Goal: Use online tool/utility: Utilize a website feature to perform a specific function

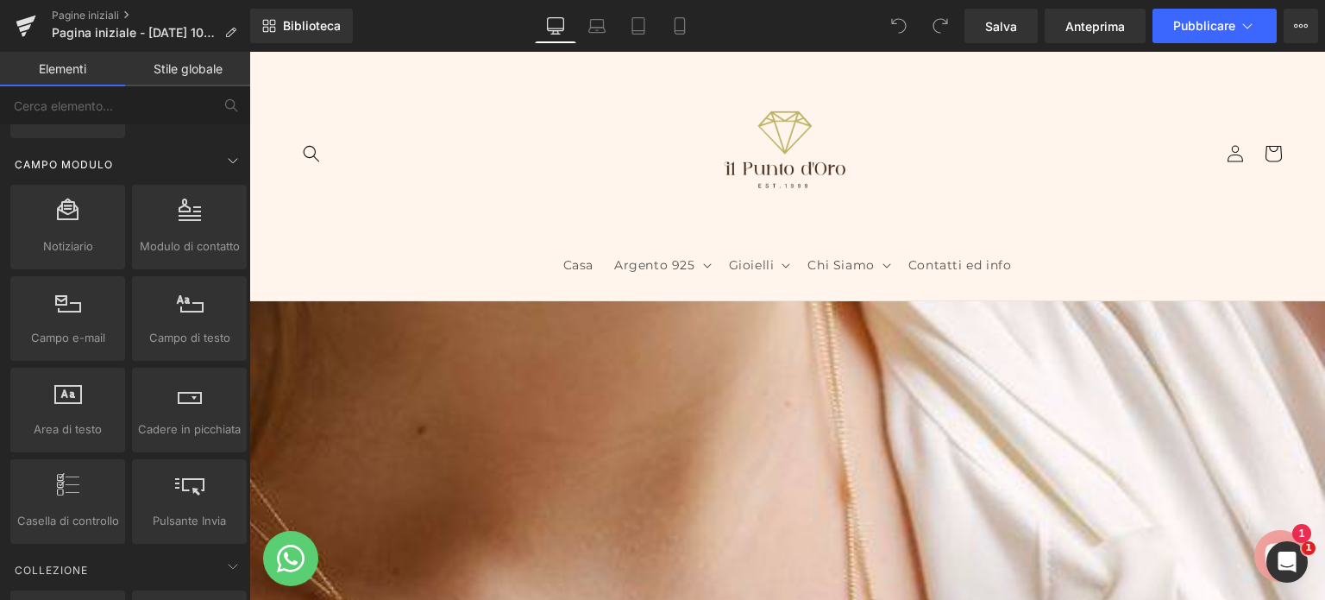
scroll to position [2534, 0]
click at [66, 317] on div at bounding box center [68, 310] width 104 height 39
click at [70, 331] on font "Campo e-mail" at bounding box center [68, 338] width 74 height 14
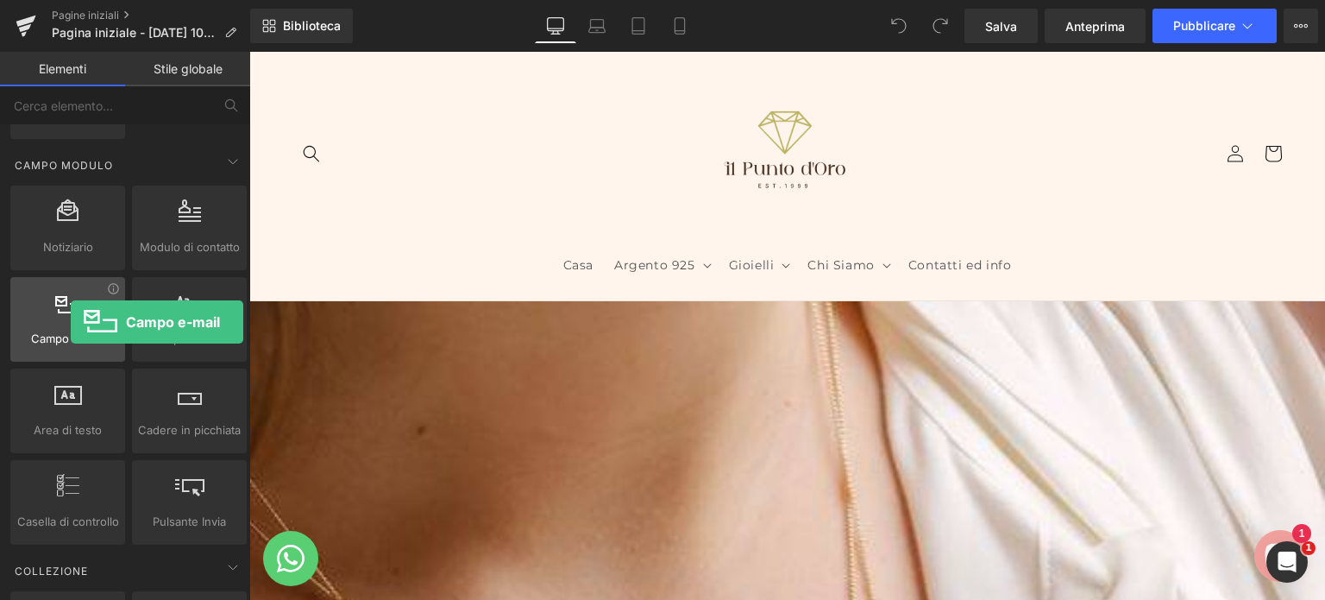
click at [71, 331] on font "Campo e-mail" at bounding box center [68, 338] width 74 height 14
click at [97, 331] on font "Campo e-mail" at bounding box center [68, 338] width 74 height 14
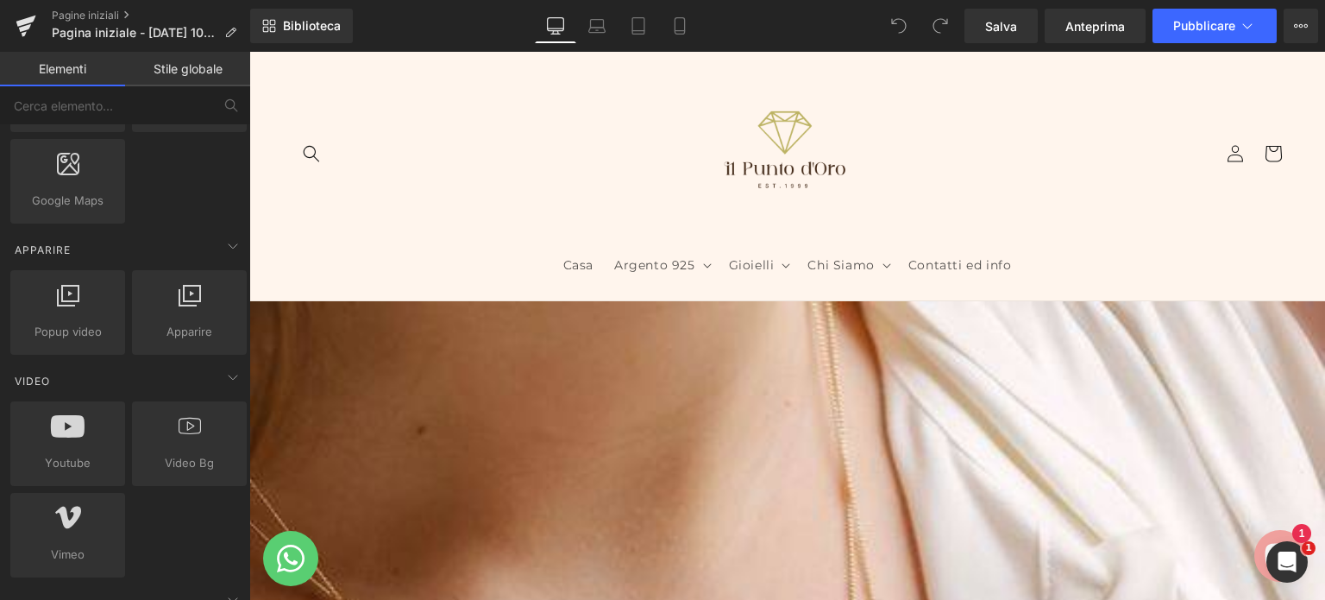
scroll to position [996, 0]
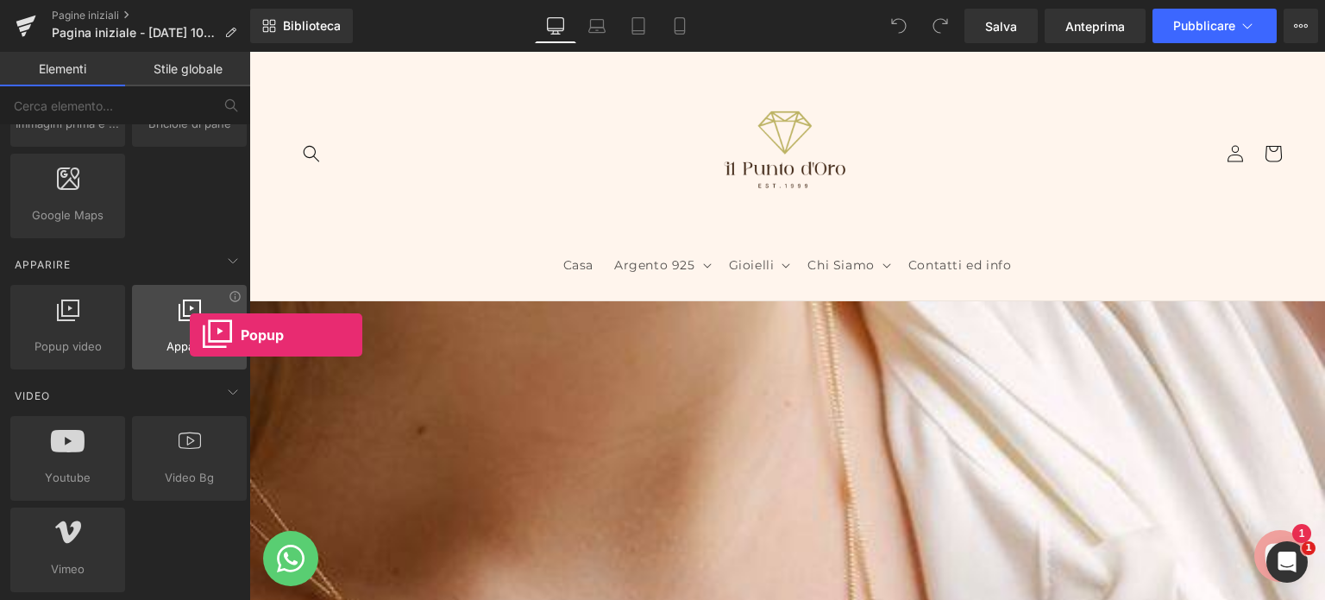
click at [190, 339] on font "Apparire" at bounding box center [190, 346] width 46 height 14
drag, startPoint x: 192, startPoint y: 335, endPoint x: 210, endPoint y: 336, distance: 18.2
click at [210, 337] on span "Apparire" at bounding box center [189, 346] width 104 height 18
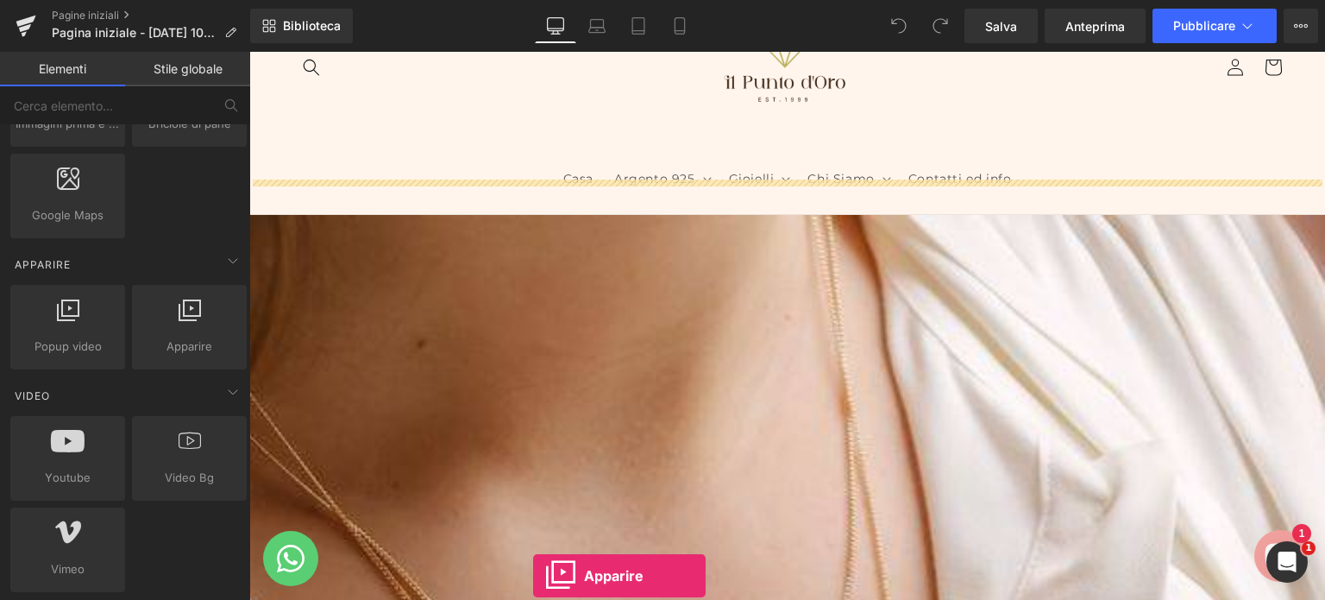
scroll to position [121, 0]
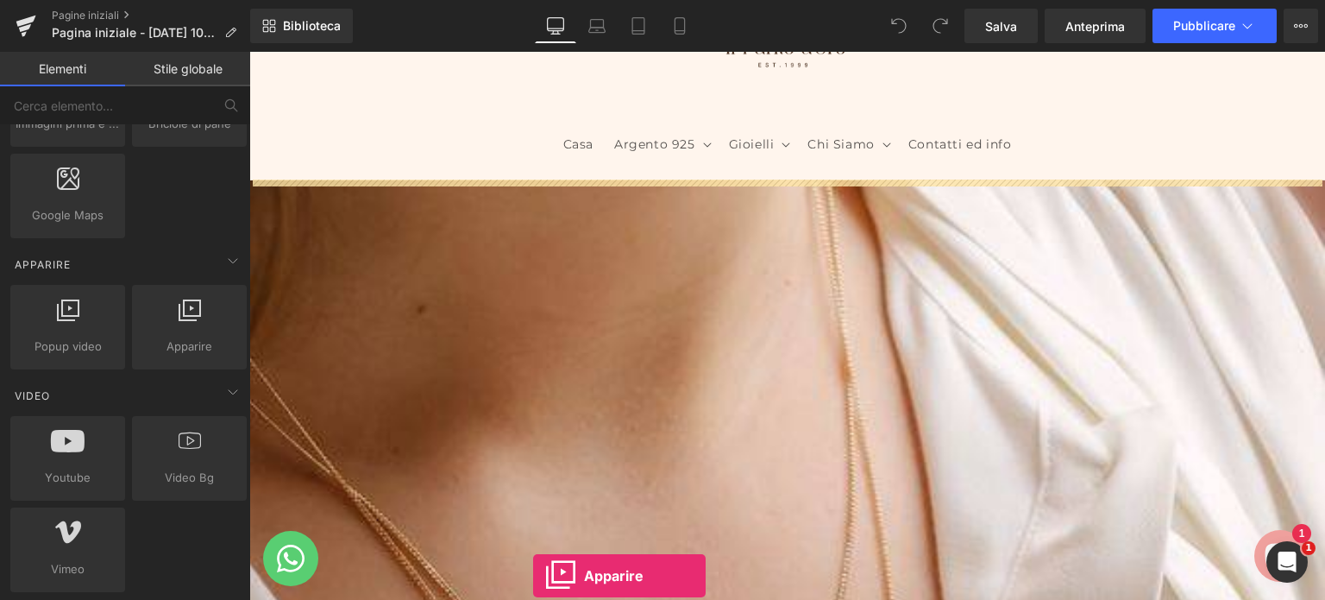
drag, startPoint x: 209, startPoint y: 336, endPoint x: 531, endPoint y: 640, distance: 443.1
click at [531, 599] on html "Apparire Stai visualizzando in anteprima come il rimodellerà la tua pagina. Non…" at bounding box center [662, 300] width 1325 height 600
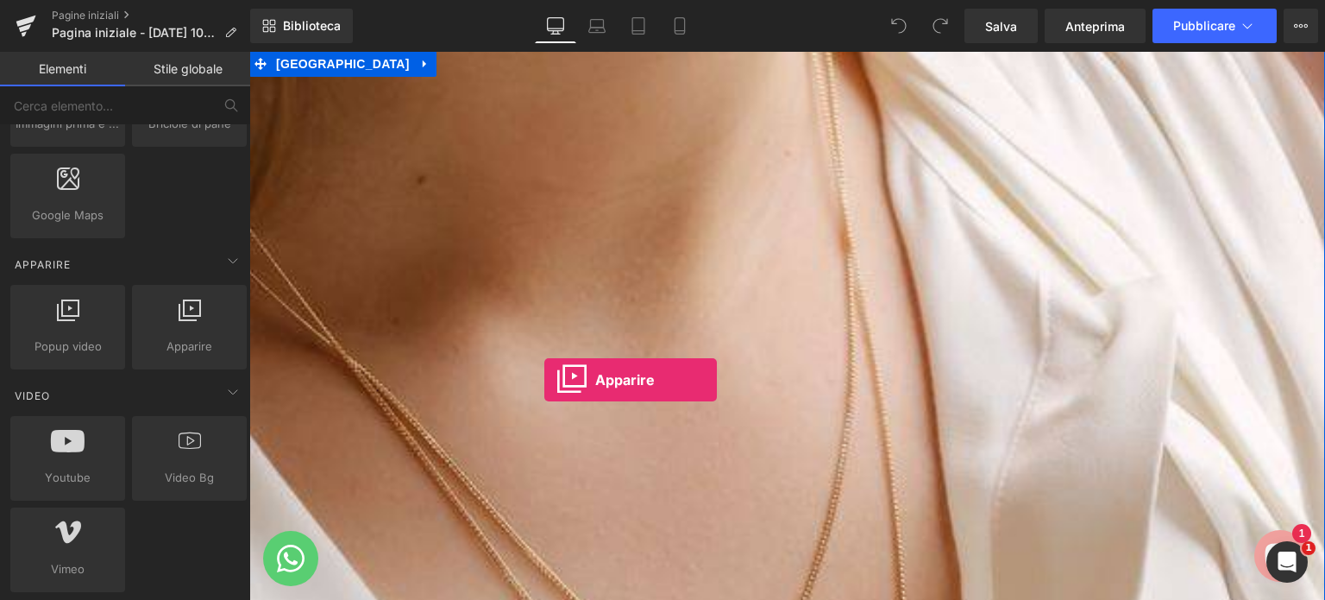
scroll to position [303, 0]
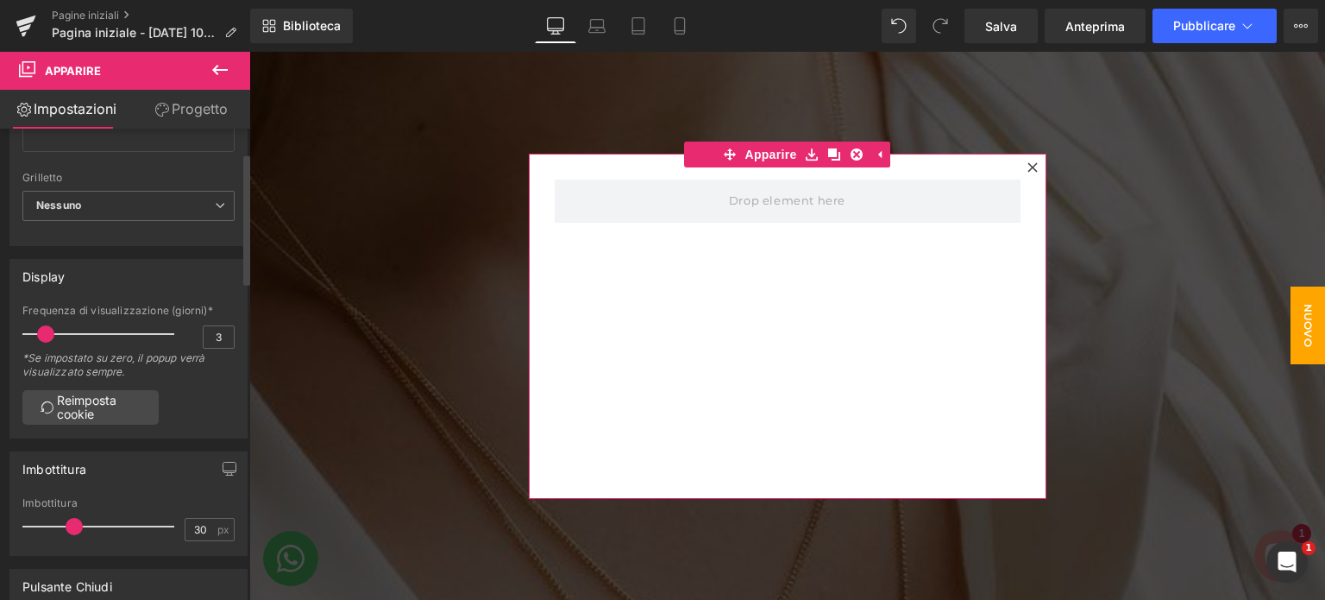
scroll to position [0, 0]
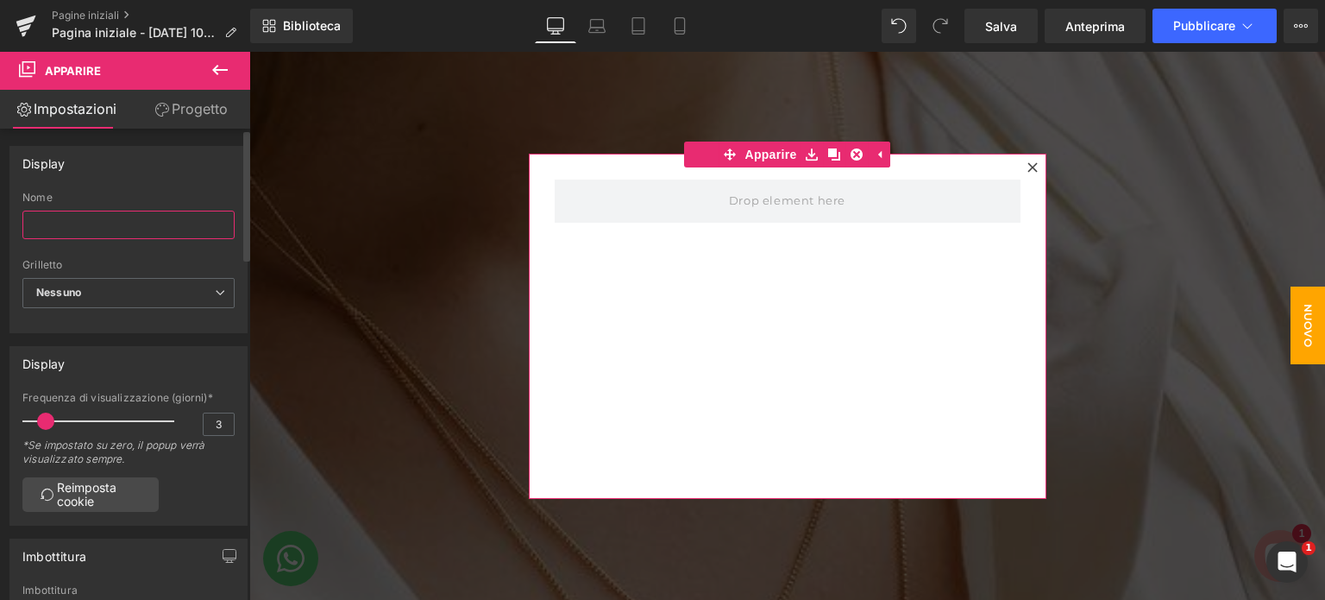
click at [91, 229] on input "text" at bounding box center [128, 225] width 212 height 28
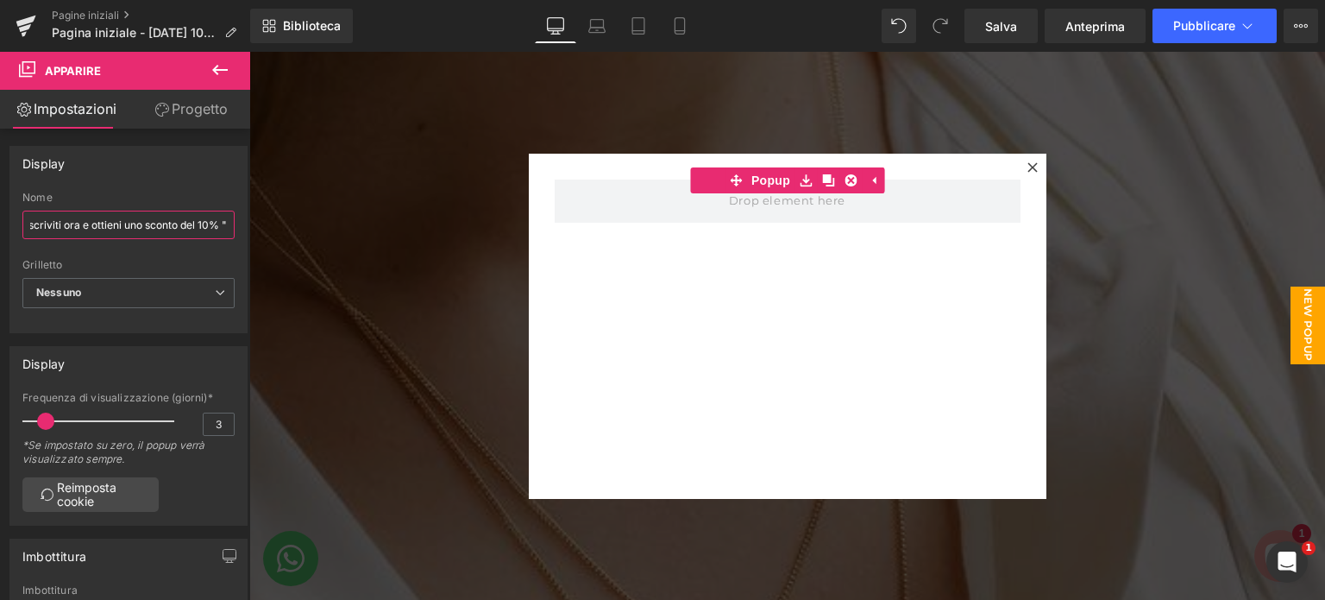
scroll to position [0, 16]
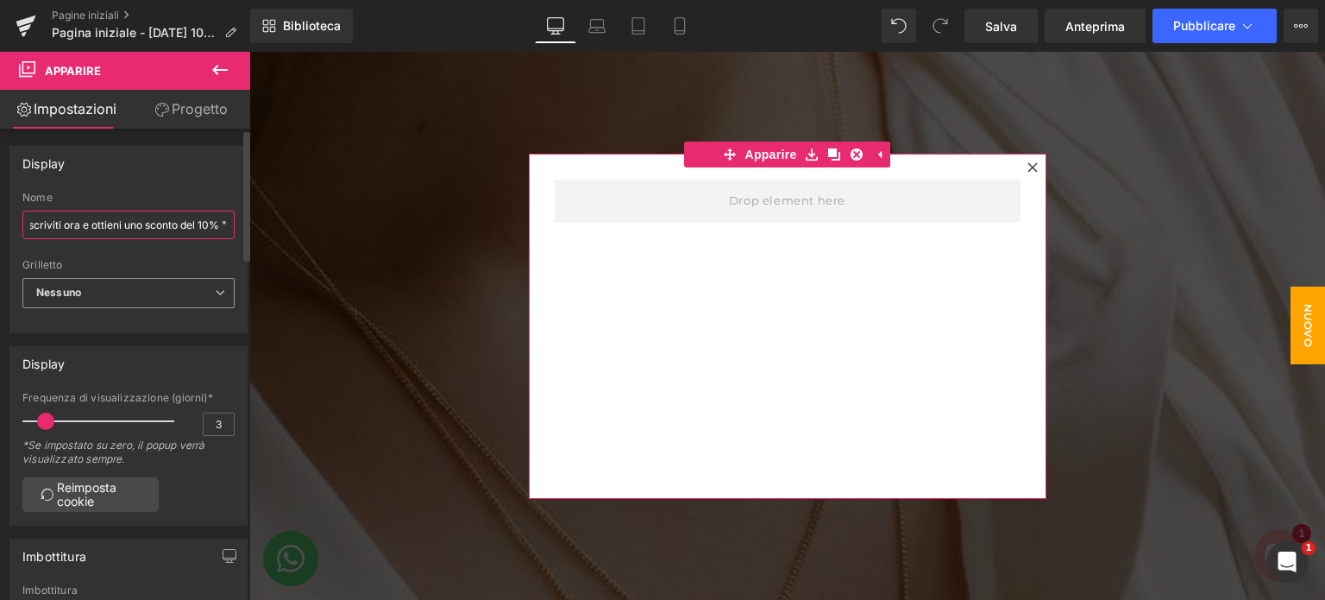
type input ""Iscriviti ora e ottieni uno sconto del 10% ""
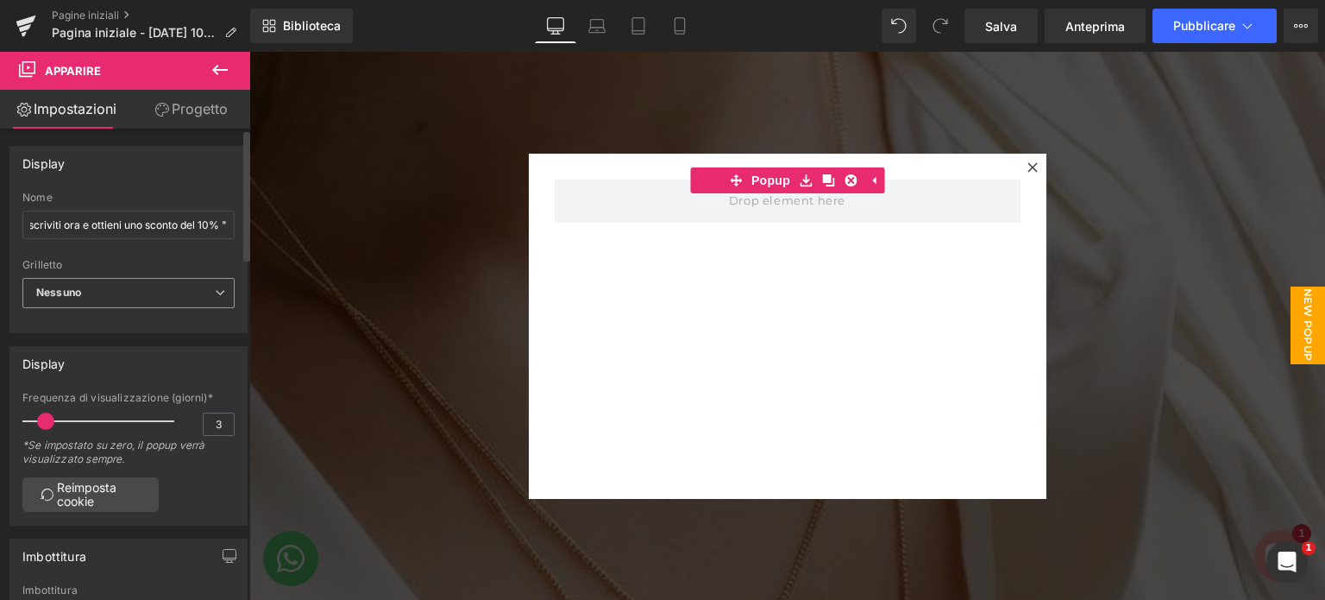
click at [217, 292] on icon at bounding box center [220, 292] width 10 height 10
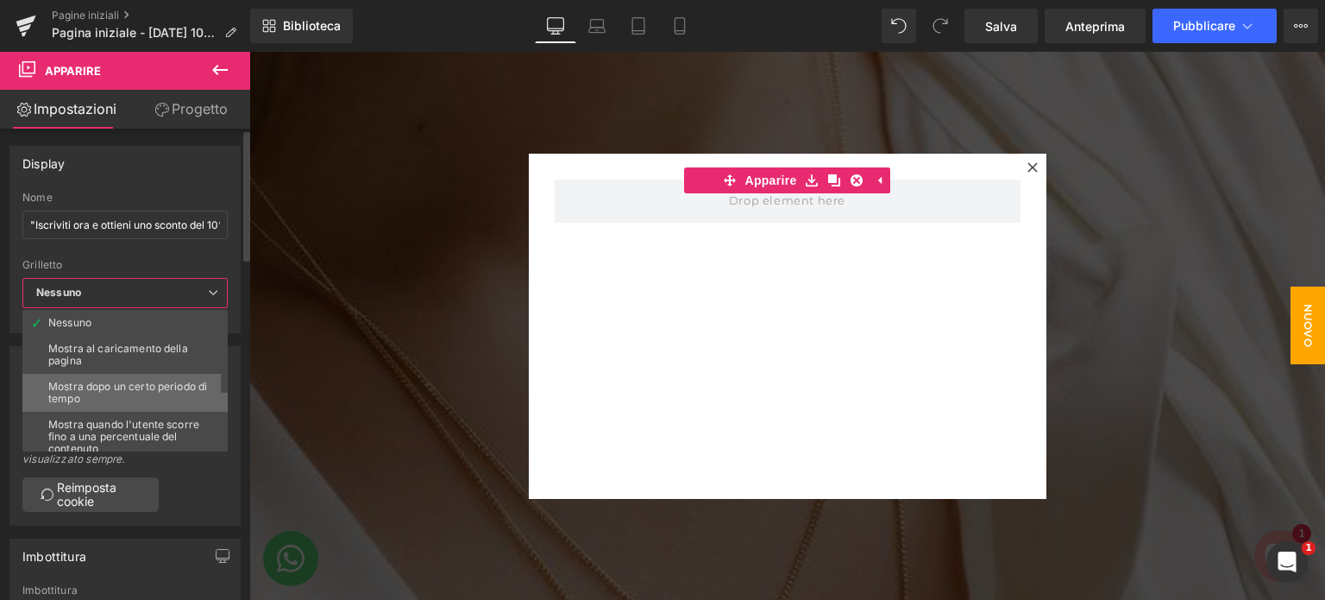
click at [151, 385] on font "Mostra dopo un certo periodo di tempo" at bounding box center [127, 392] width 159 height 25
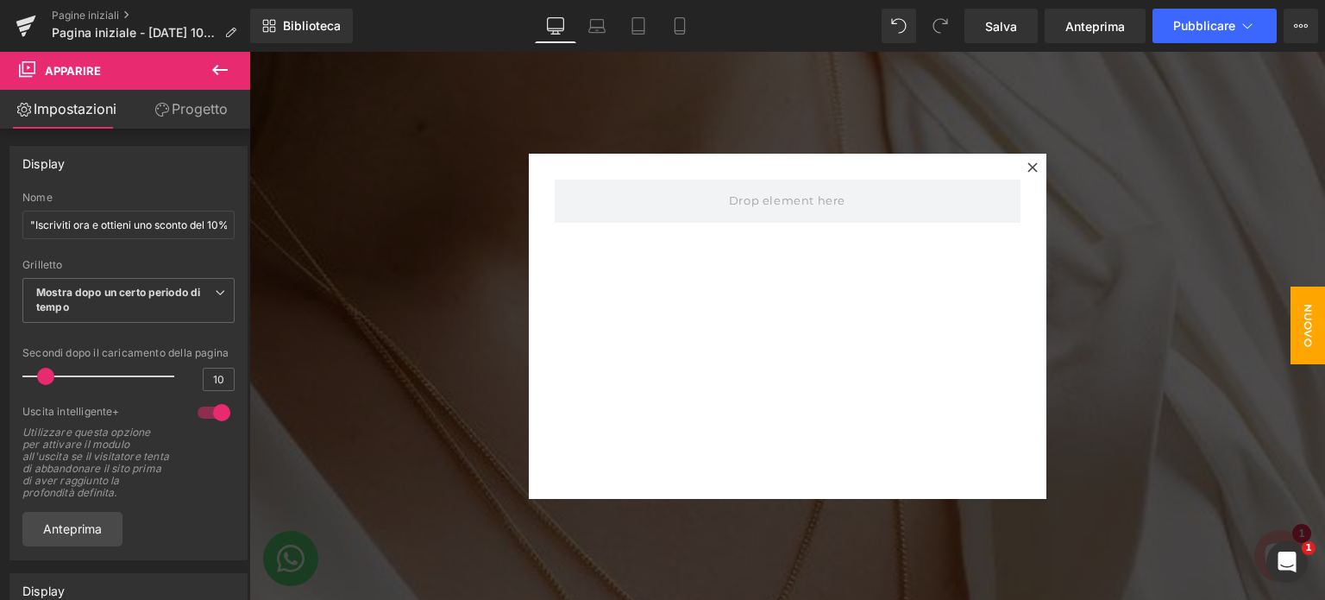
click at [770, 128] on div at bounding box center [787, 326] width 1076 height 548
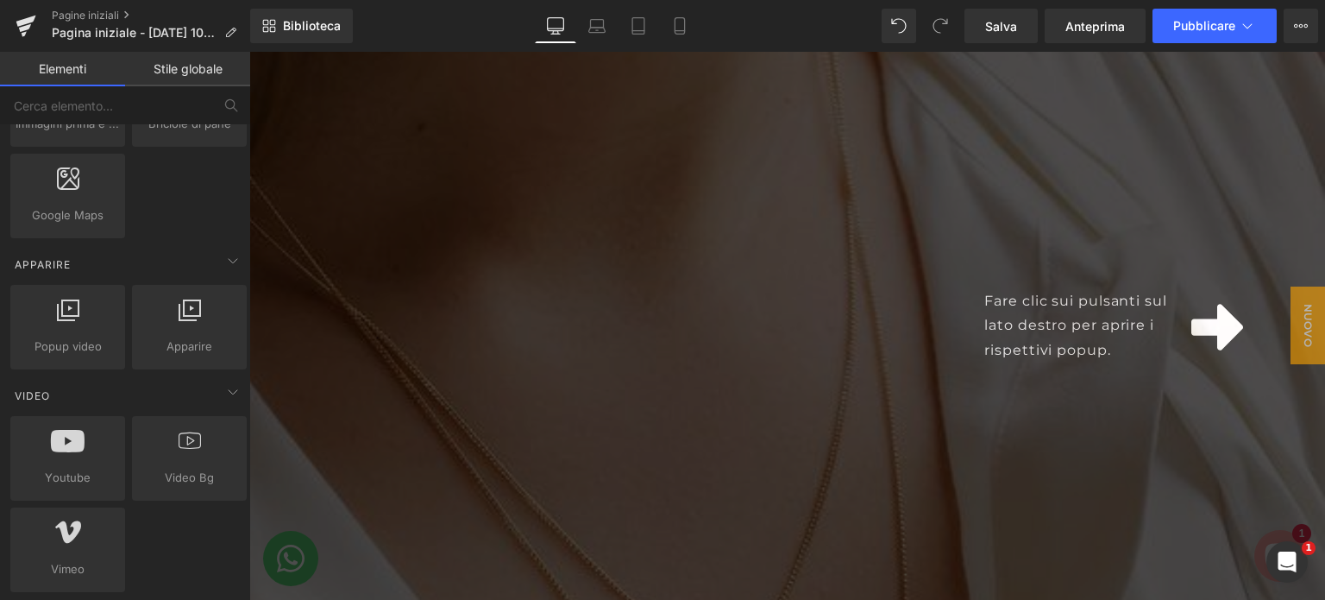
click at [1028, 337] on div "Fare clic sui pulsanti sul lato destro per aprire i rispettivi popup." at bounding box center [1123, 325] width 190 height 74
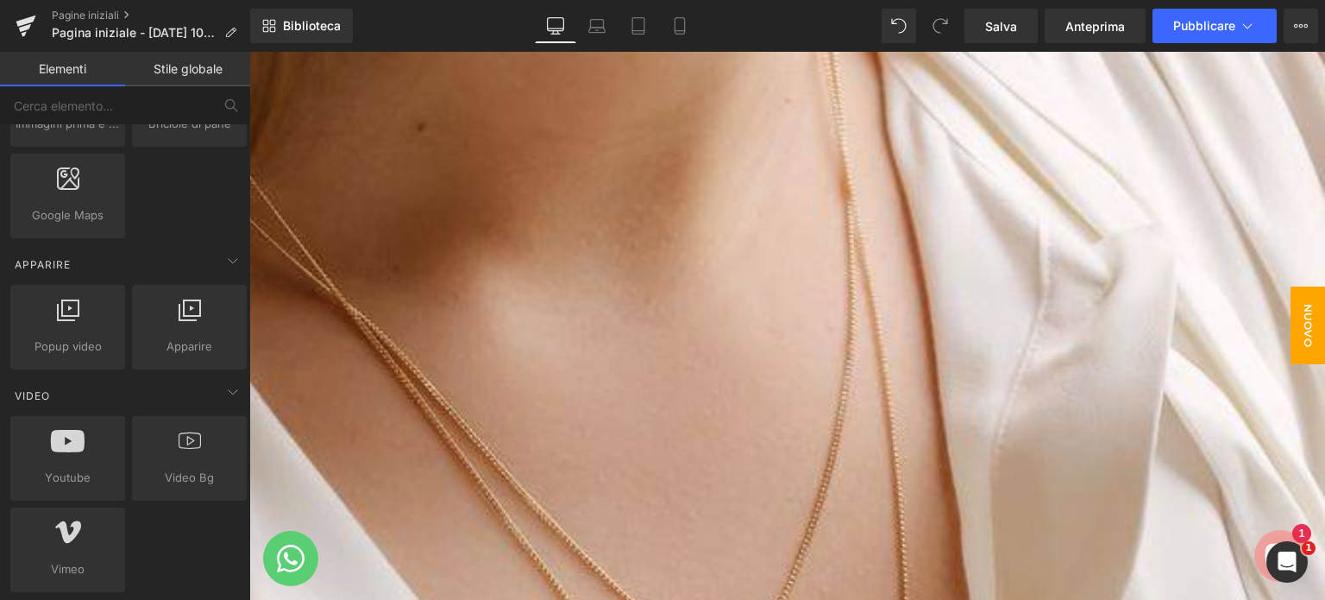
click at [1291, 319] on font "Nuovo popup" at bounding box center [1290, 325] width 47 height 43
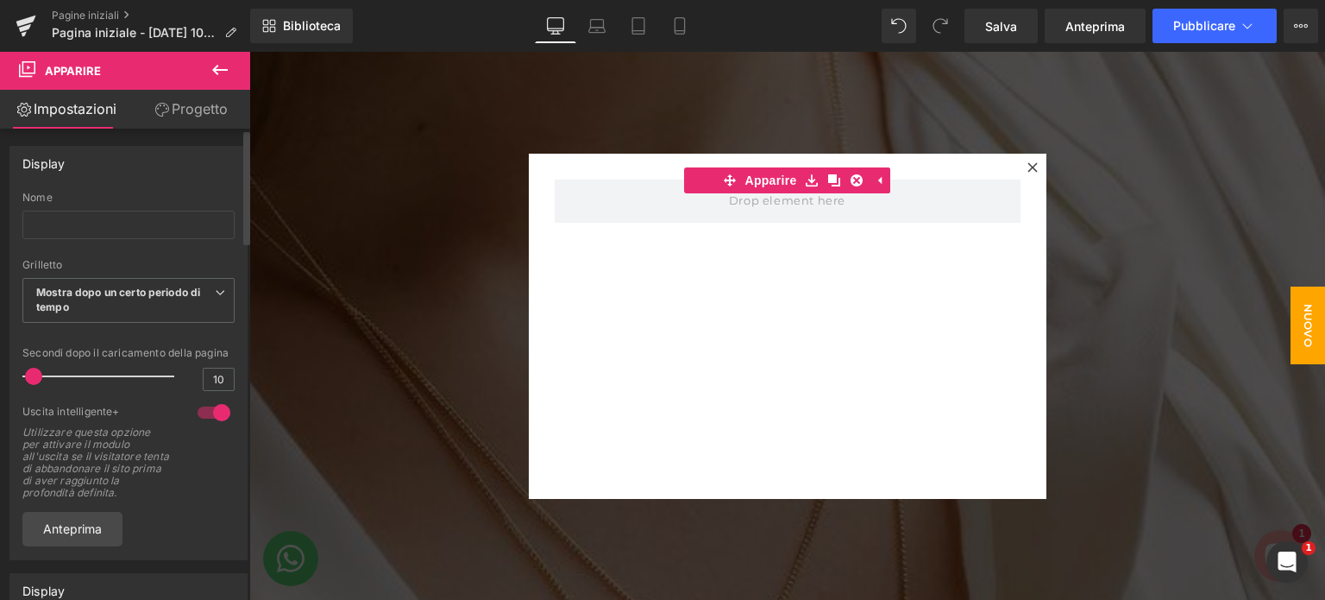
drag, startPoint x: 45, startPoint y: 388, endPoint x: 35, endPoint y: 390, distance: 10.5
click at [35, 385] on span at bounding box center [33, 376] width 17 height 17
click at [40, 385] on span at bounding box center [36, 376] width 17 height 17
click at [107, 225] on input "text" at bounding box center [128, 225] width 212 height 28
click at [97, 220] on input "text" at bounding box center [128, 225] width 212 height 28
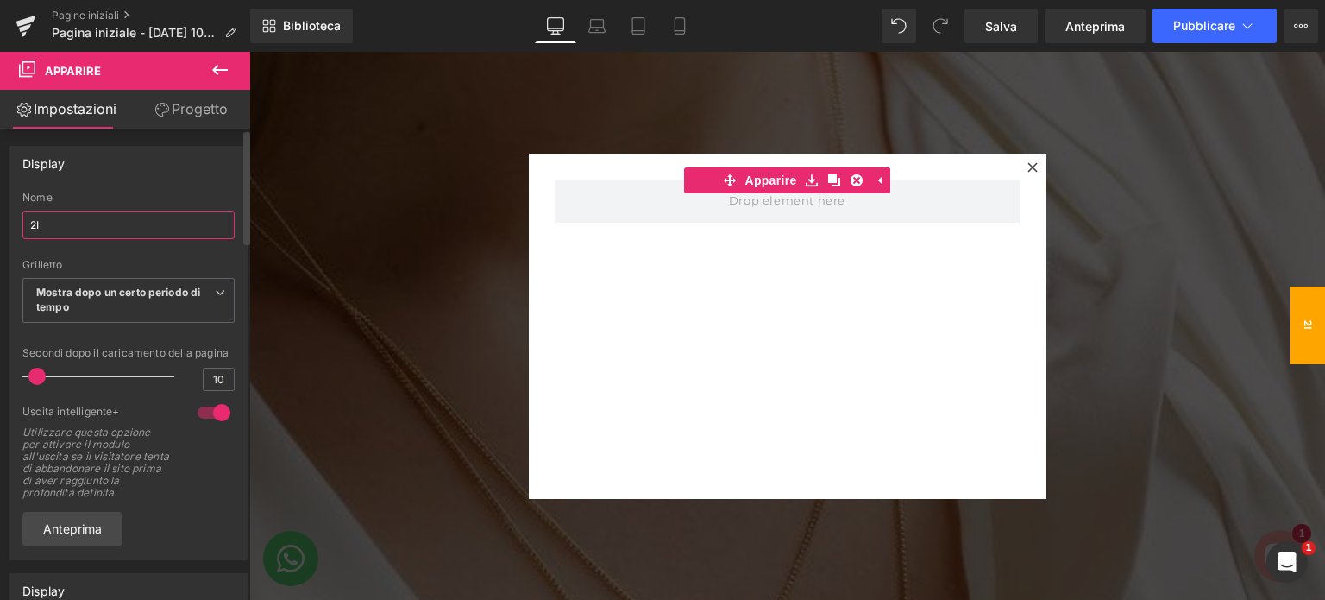
type input "2"
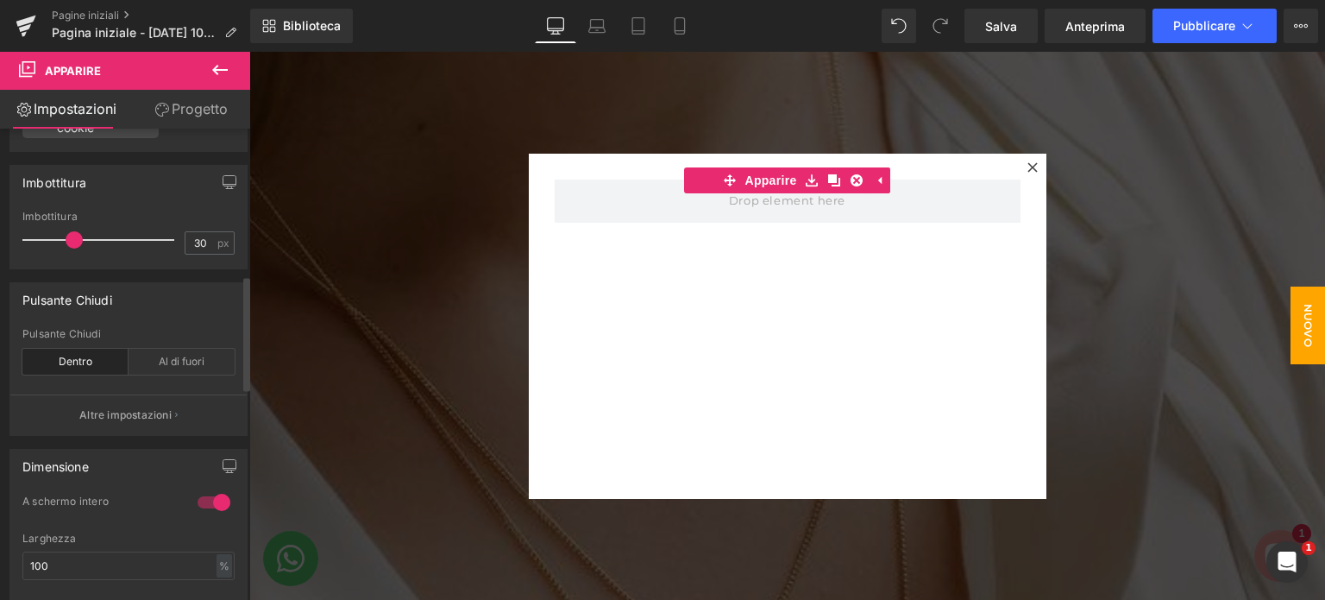
scroll to position [600, 0]
type input ""Iscriviti ora e ottieni il 10% di sconto!"
click at [110, 339] on div "Pulsante Chiudi" at bounding box center [128, 334] width 212 height 12
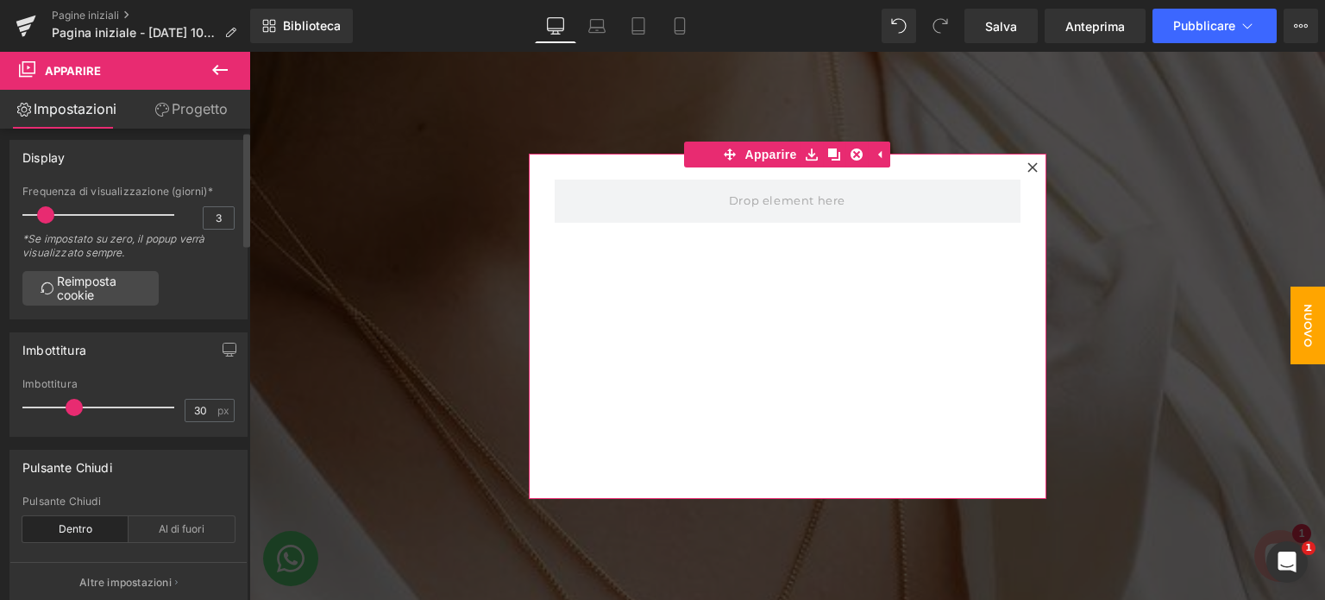
scroll to position [0, 0]
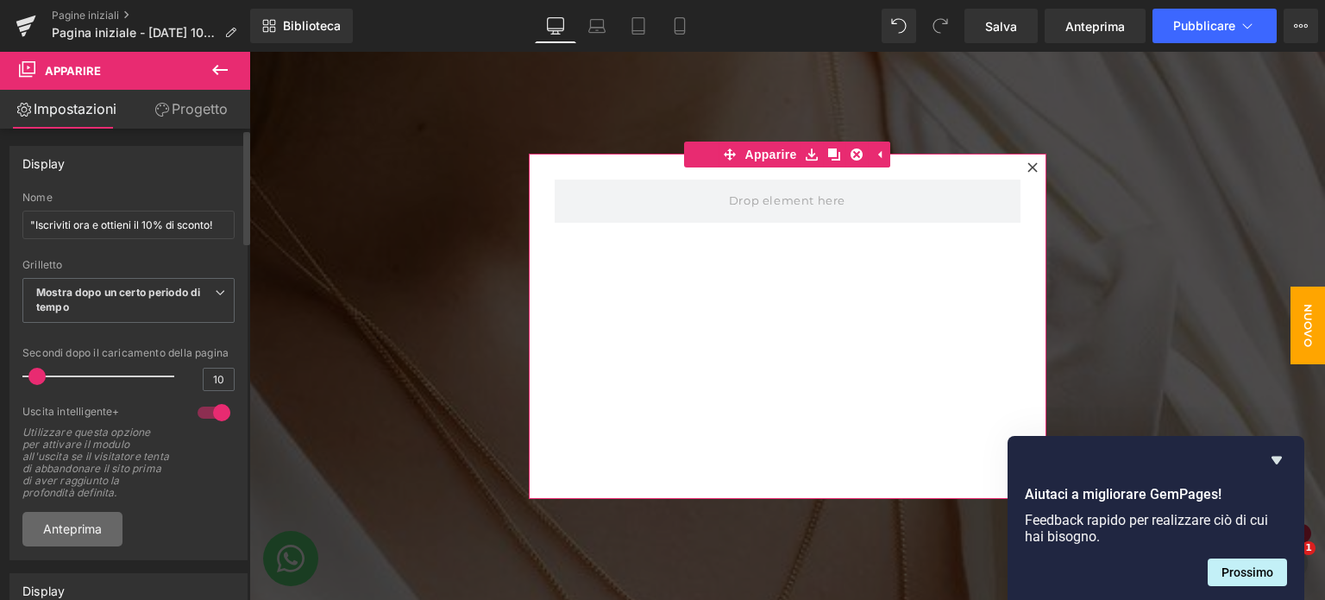
click at [52, 536] on font "Anteprima" at bounding box center [72, 528] width 59 height 15
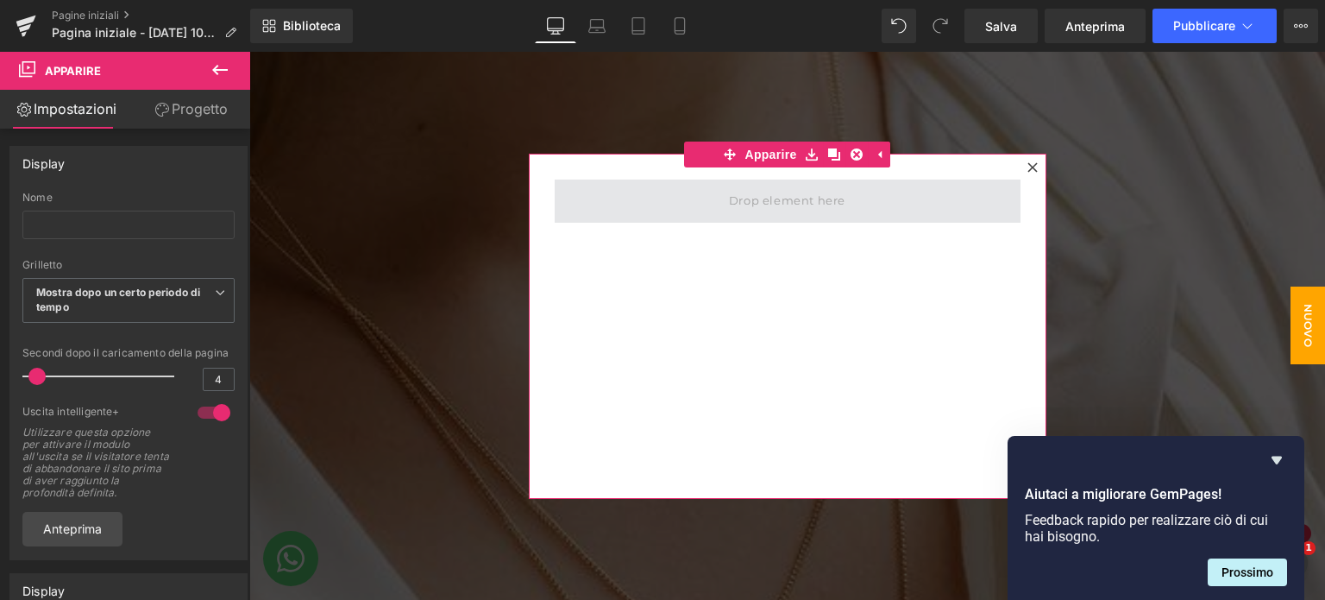
click at [798, 200] on span at bounding box center [787, 200] width 129 height 28
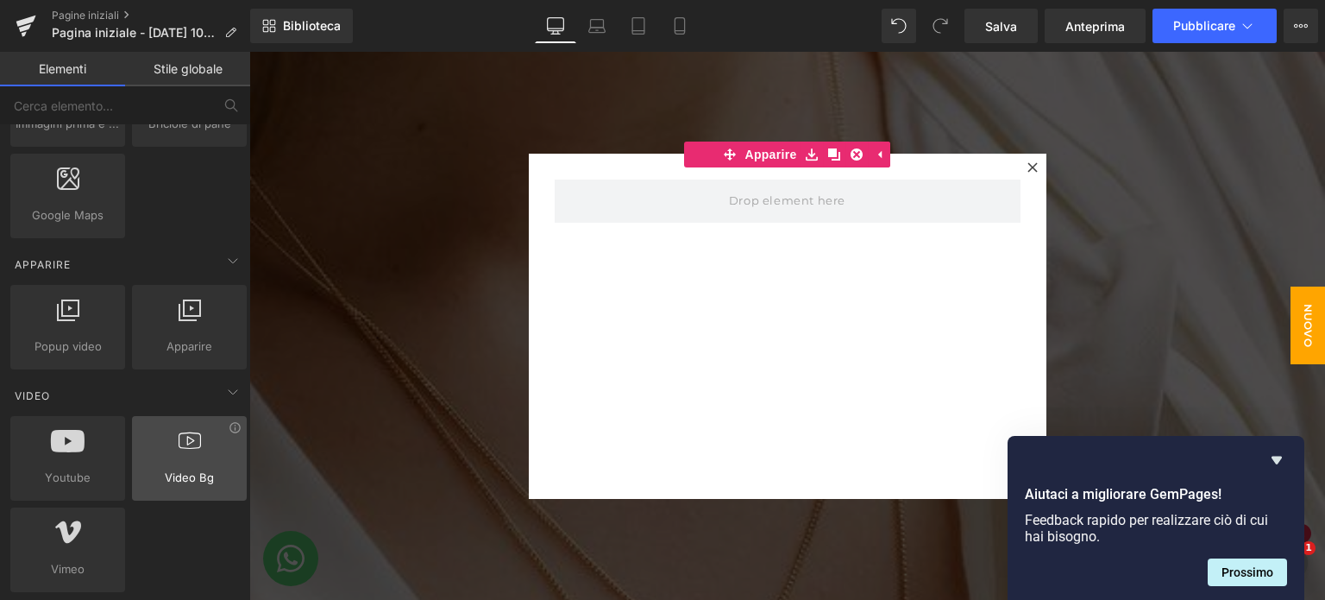
click at [229, 468] on span "Video Bg" at bounding box center [189, 477] width 104 height 18
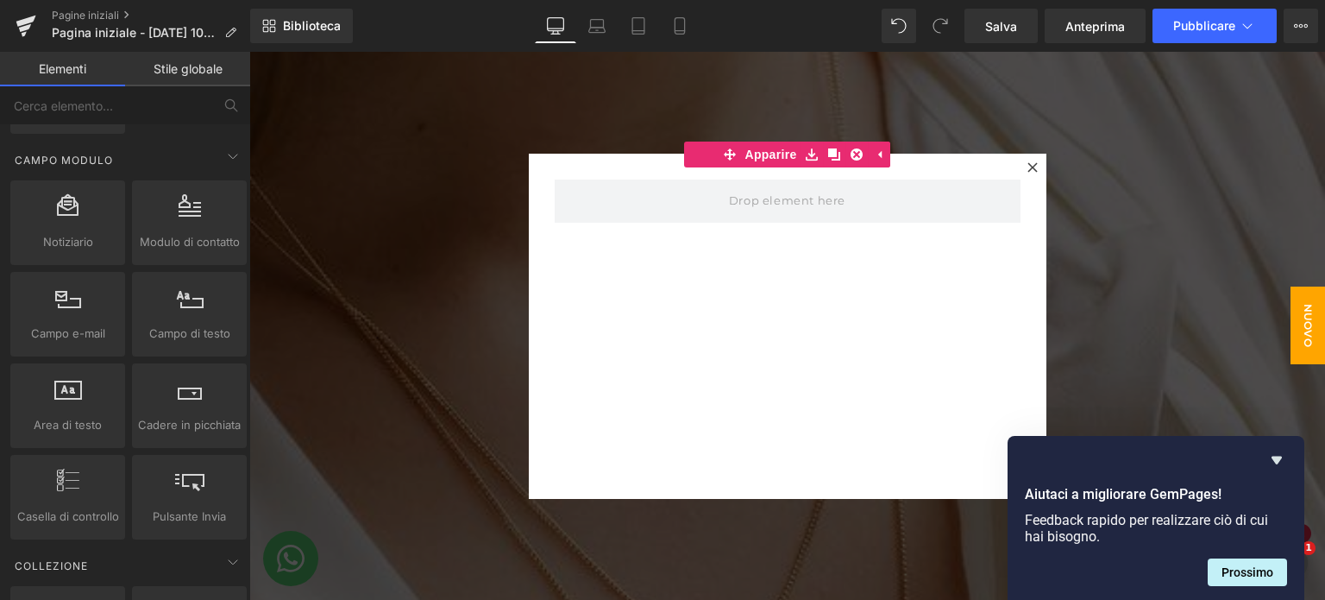
scroll to position [2538, 0]
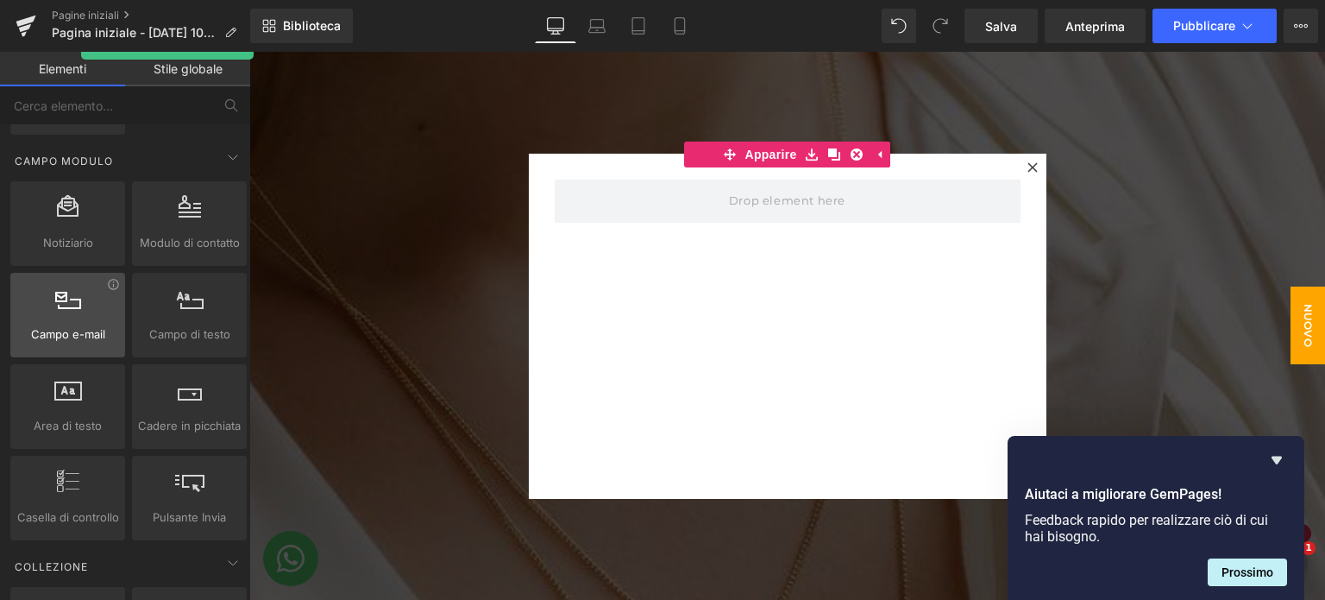
click at [81, 341] on div "Campo e-mail e-mail, moduli, campi, input" at bounding box center [67, 315] width 115 height 85
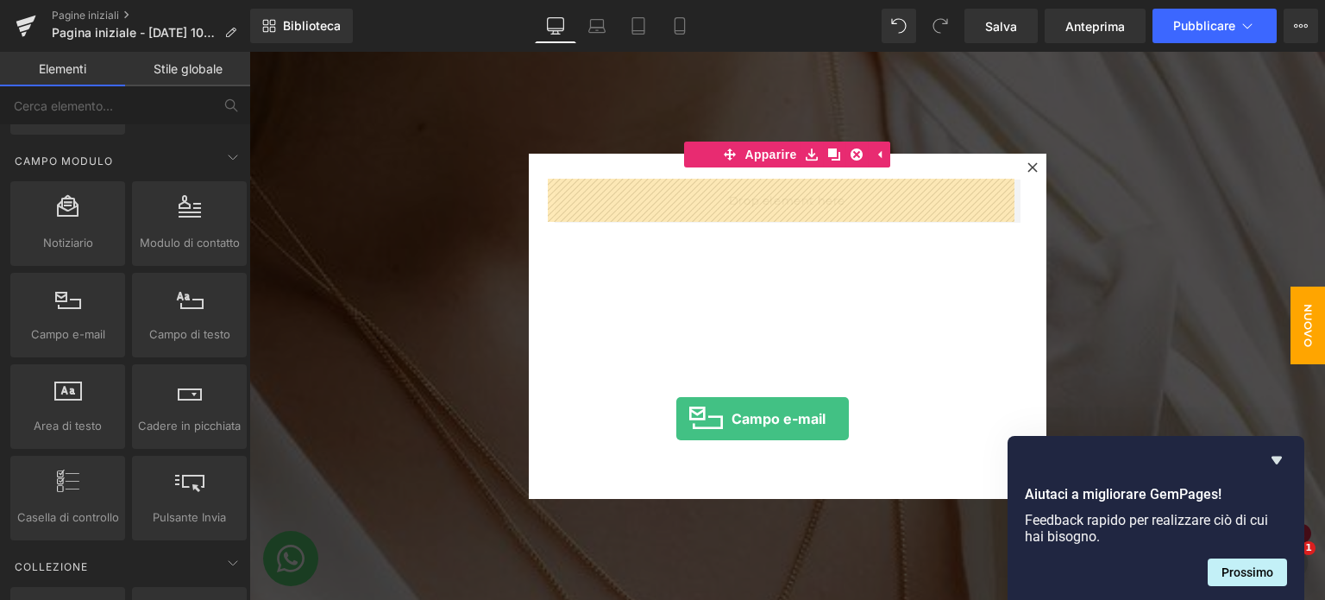
drag, startPoint x: 326, startPoint y: 372, endPoint x: 676, endPoint y: 418, distance: 353.4
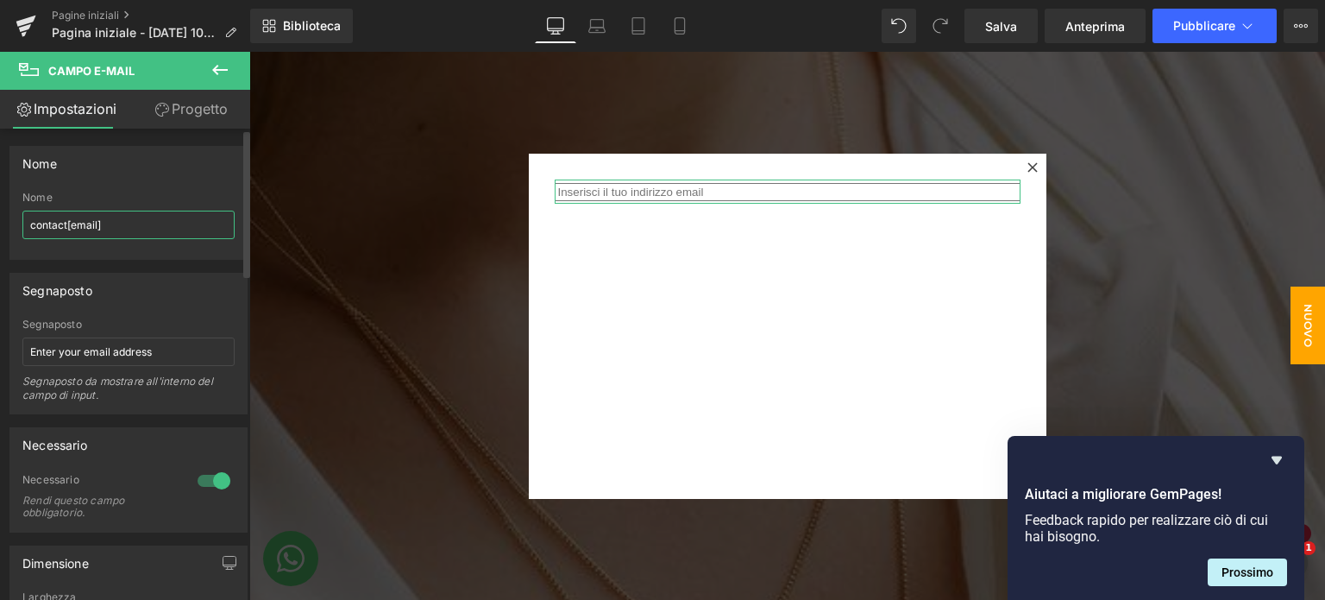
click at [110, 229] on input "contact[email]" at bounding box center [128, 225] width 212 height 28
type input "c"
type input "2"
type input "o"
type input "O"
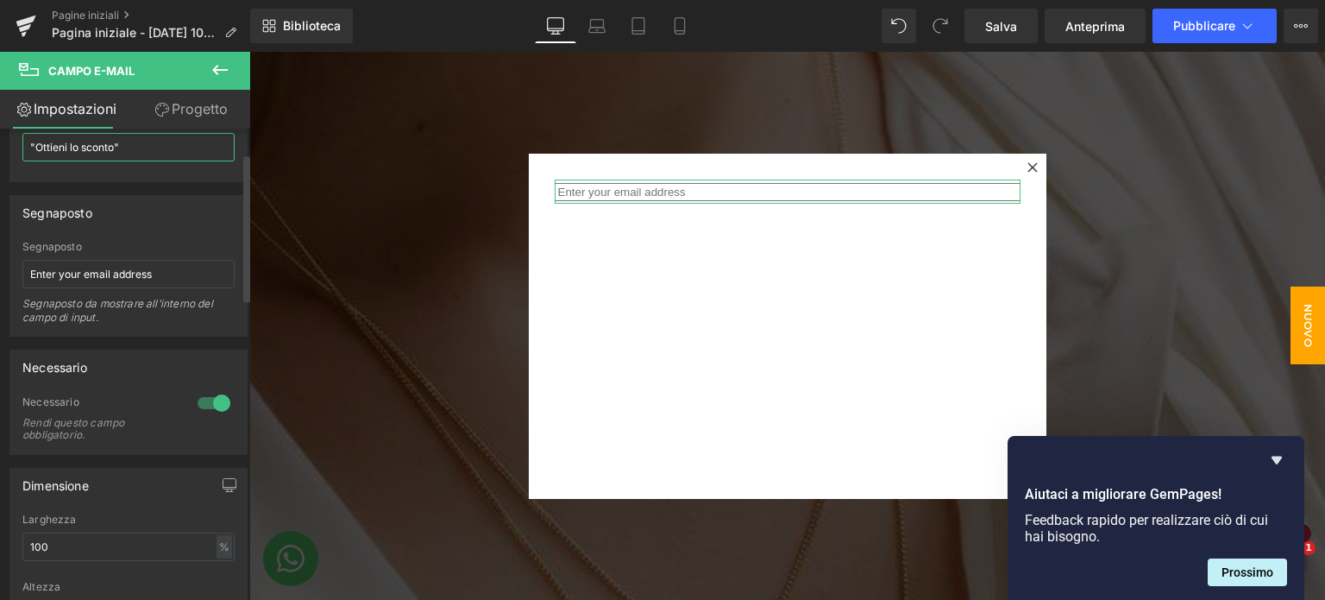
scroll to position [79, 0]
type input ""Ottieni lo sconto""
click at [159, 273] on input "Enter your email address" at bounding box center [128, 273] width 212 height 28
type input "E"
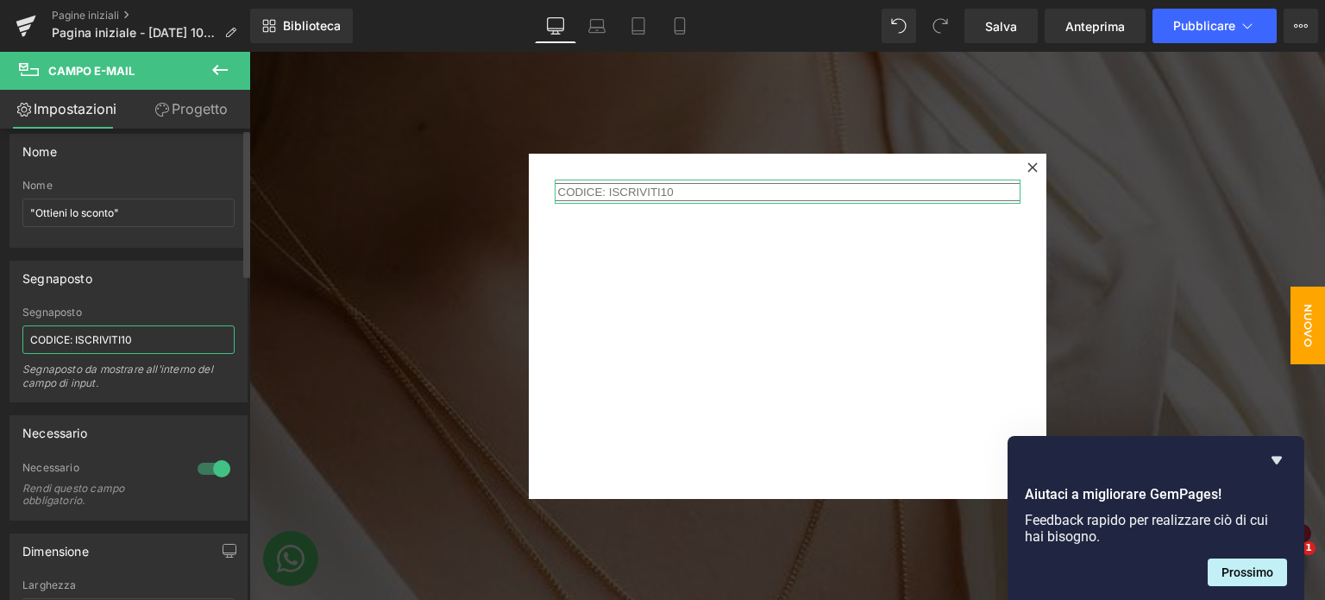
scroll to position [0, 0]
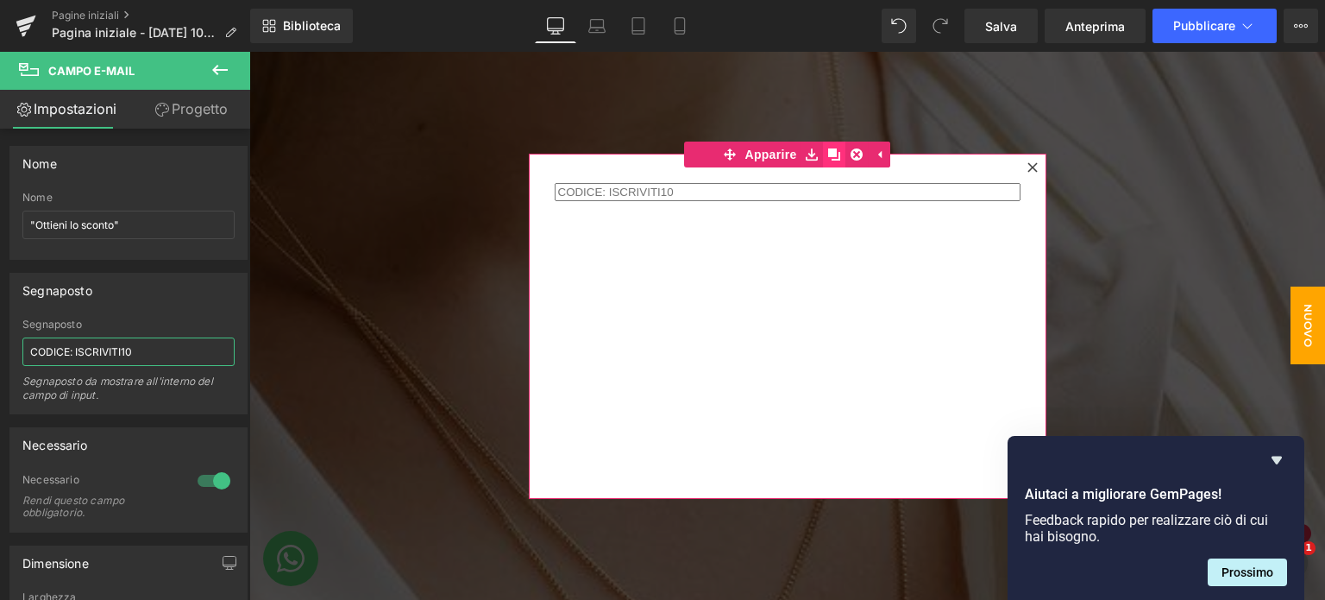
type input "CODICE: ISCRIVITI10"
click at [831, 148] on icon at bounding box center [834, 154] width 12 height 12
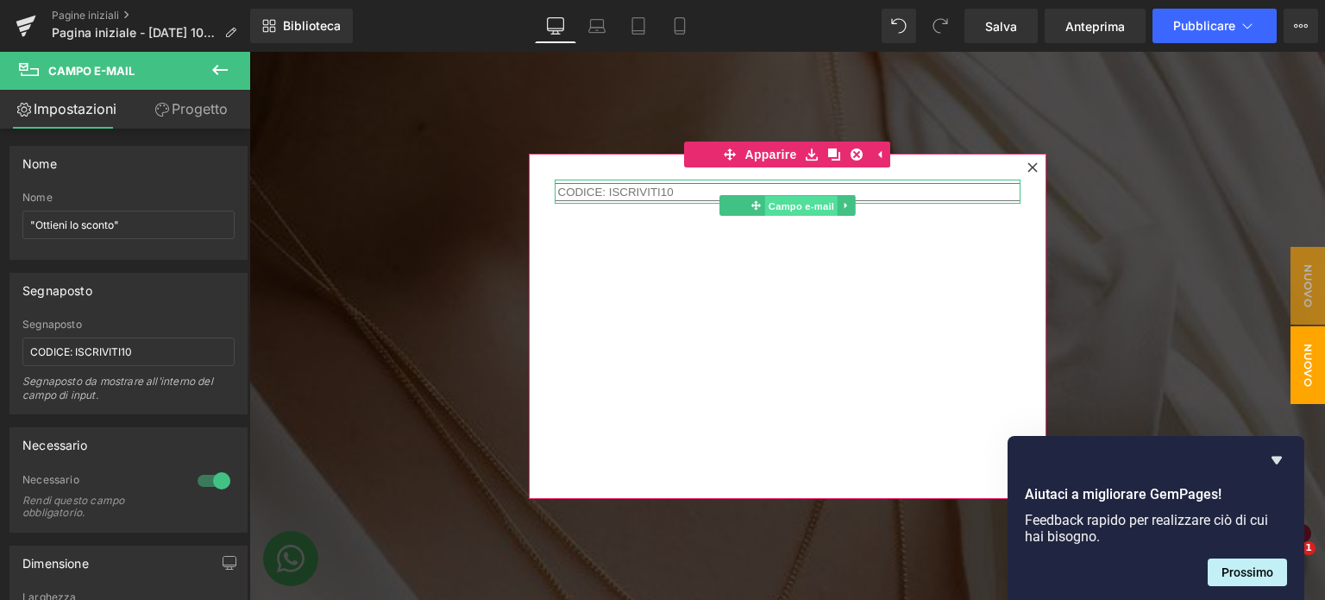
click at [802, 206] on font "Campo e-mail" at bounding box center [801, 205] width 66 height 11
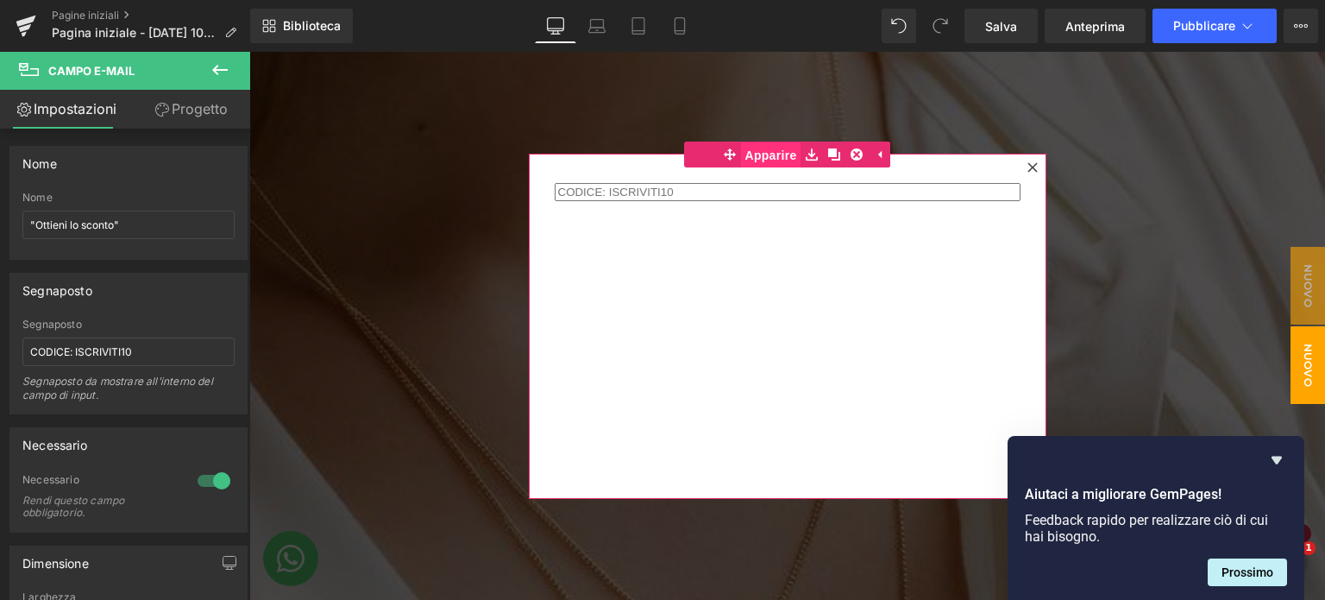
click at [765, 161] on font "Apparire" at bounding box center [771, 155] width 52 height 26
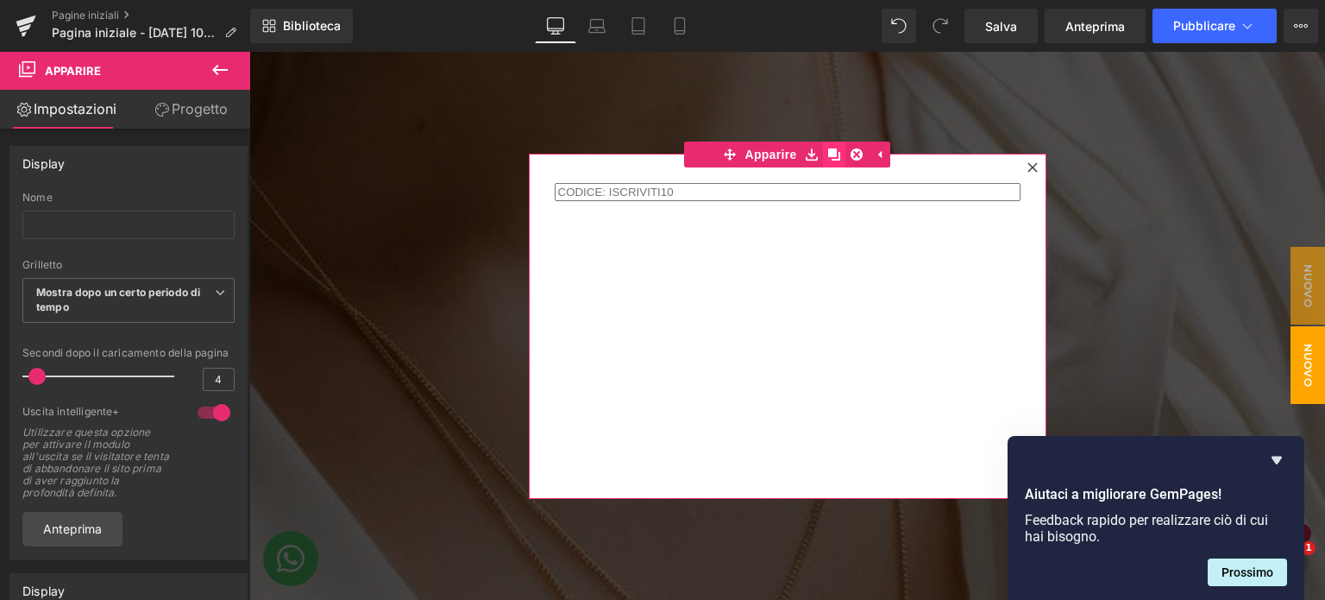
click at [828, 155] on icon at bounding box center [834, 154] width 12 height 12
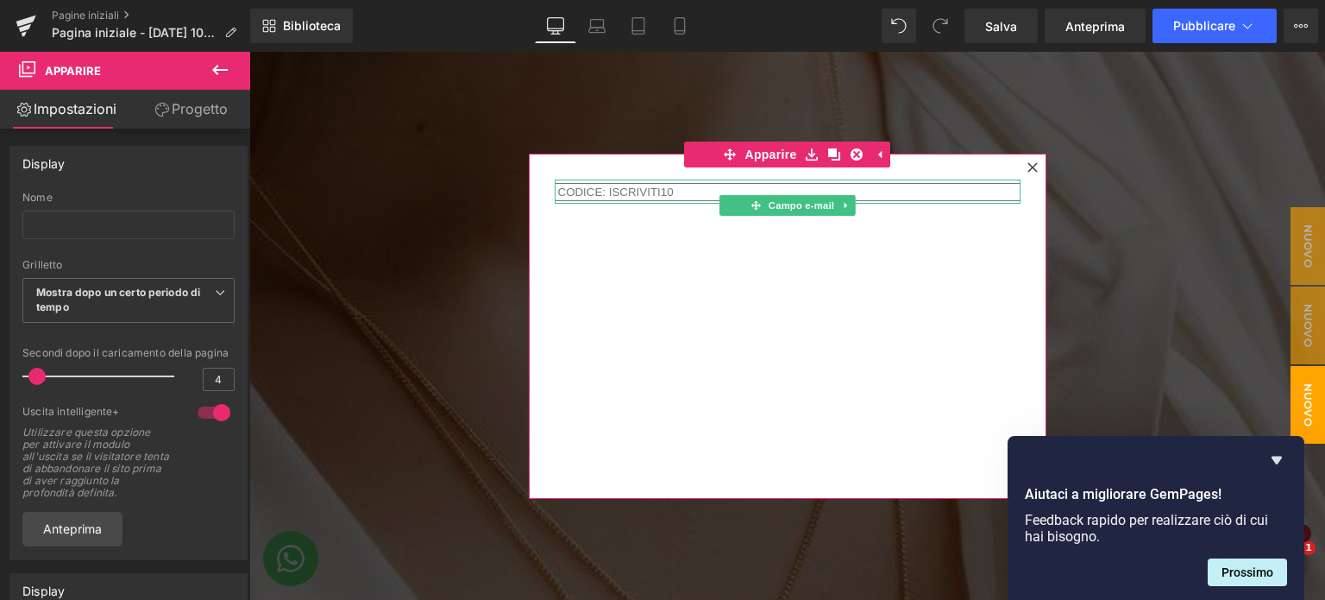
click at [681, 198] on input "email" at bounding box center [788, 192] width 466 height 18
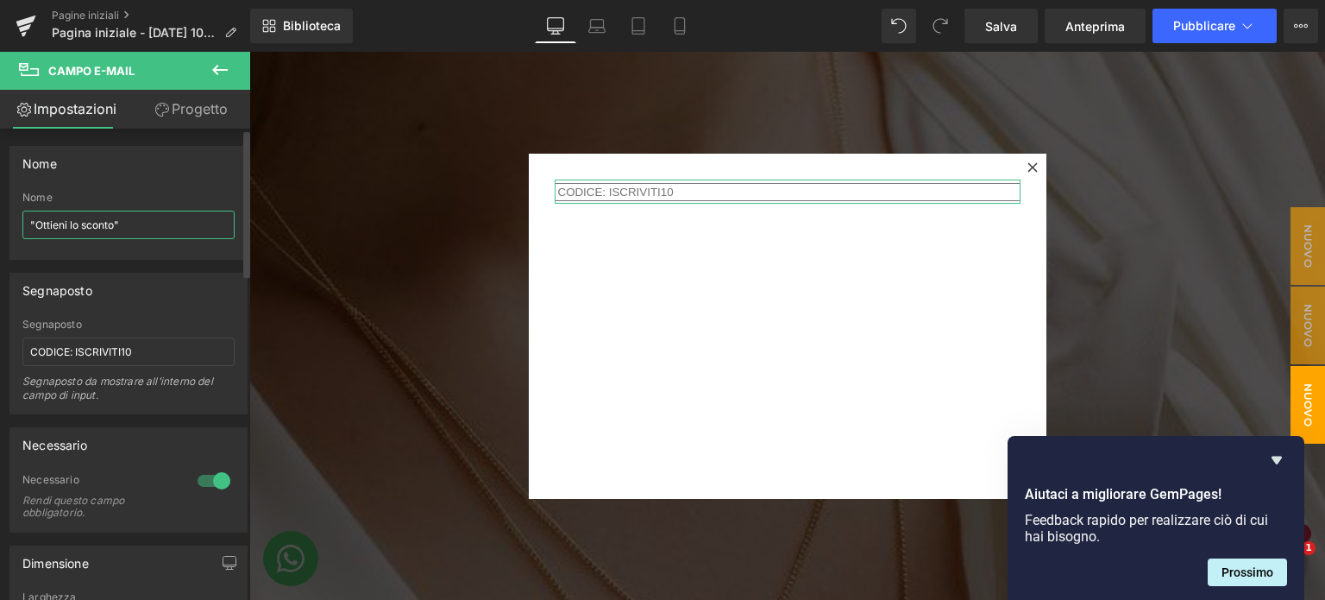
click at [145, 225] on input ""Ottieni lo sconto"" at bounding box center [128, 225] width 212 height 28
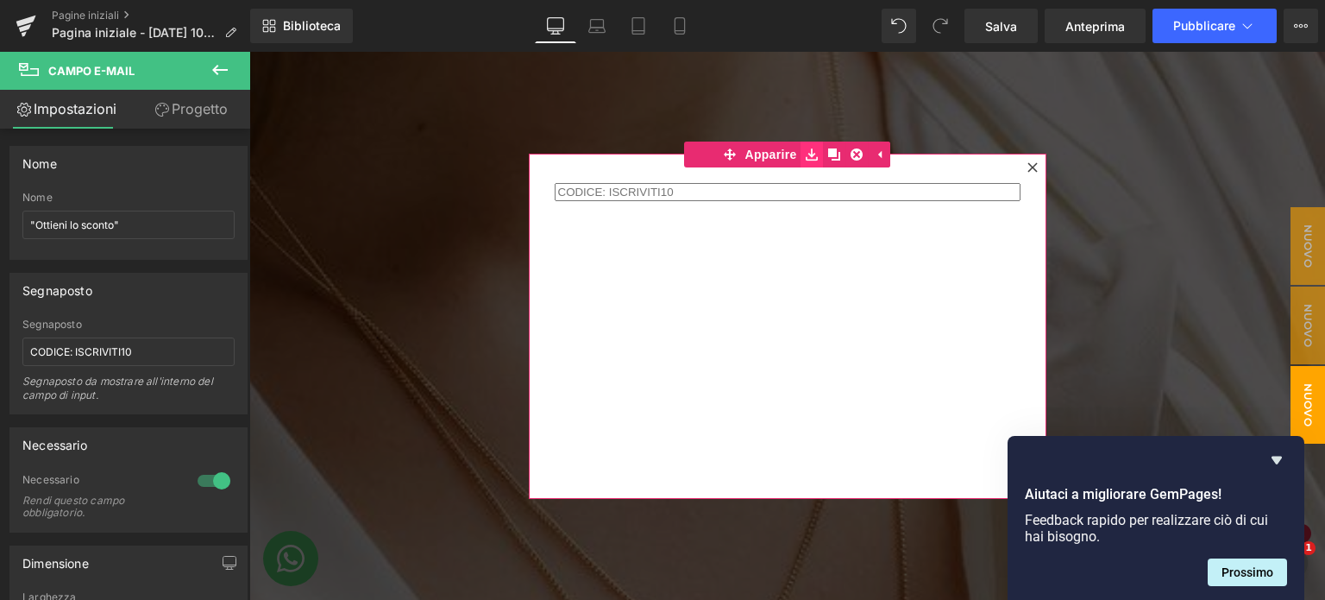
click at [806, 154] on icon at bounding box center [812, 154] width 12 height 12
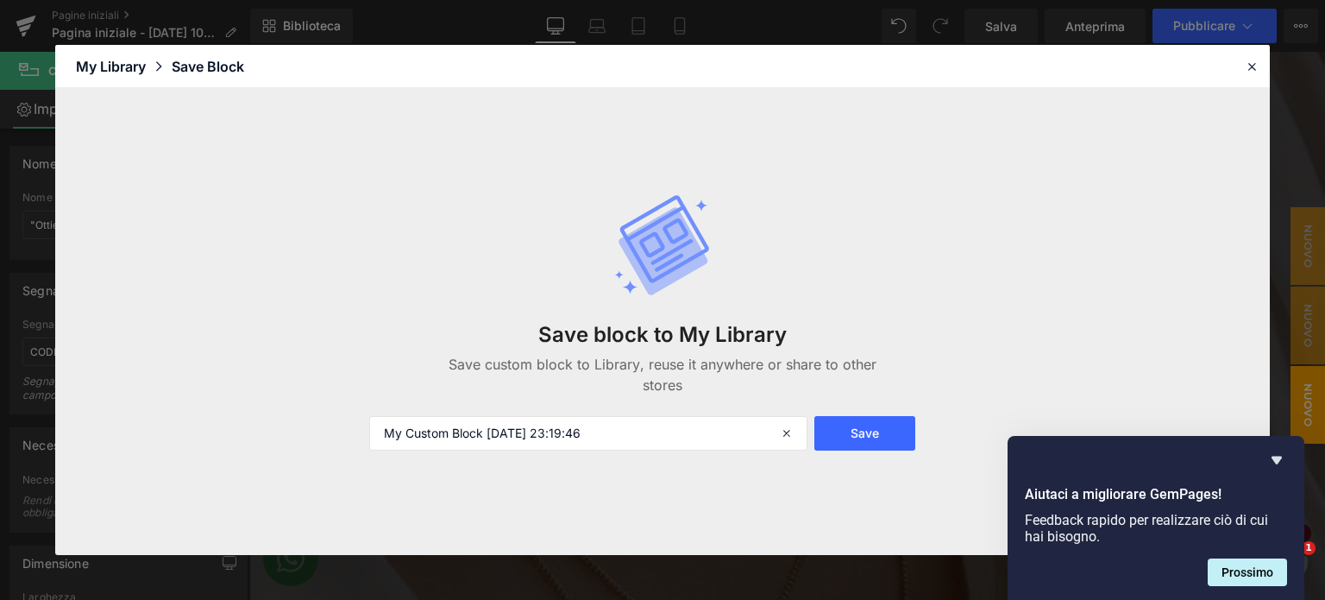
click at [805, 145] on div "Save block to My Library Save custom block to Library, reuse it anywhere or sha…" at bounding box center [662, 321] width 1215 height 467
click at [789, 436] on icon at bounding box center [789, 433] width 38 height 35
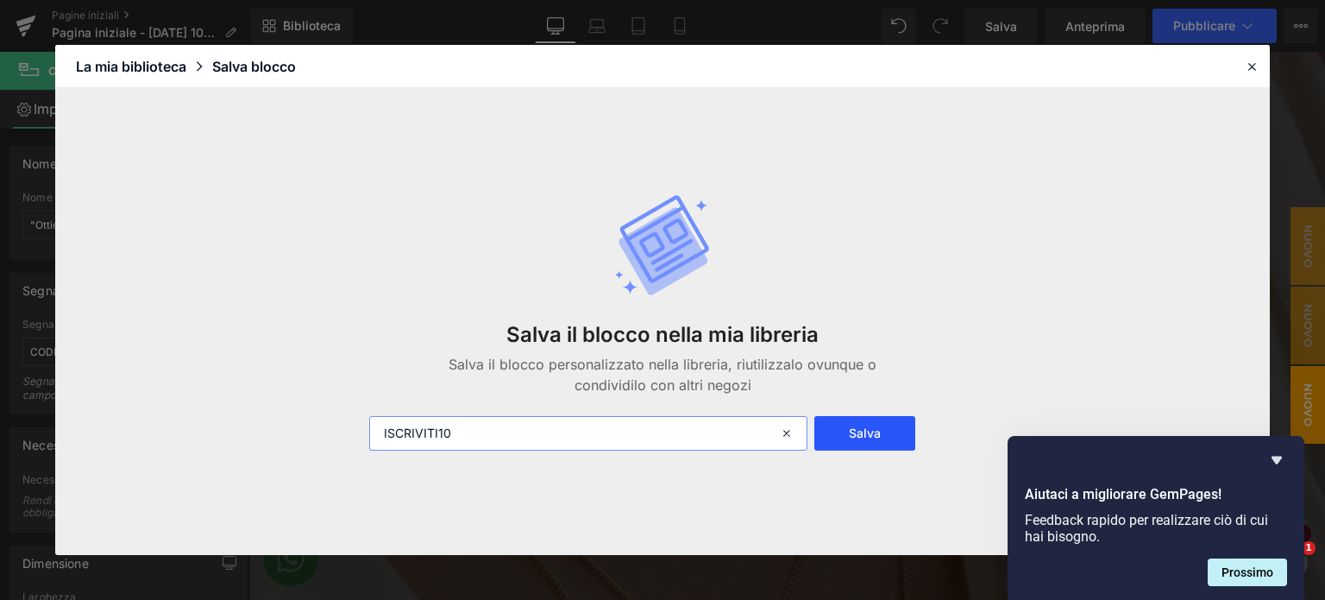
type input "ISCRIVITI10"
click at [894, 439] on button "Salva" at bounding box center [864, 433] width 101 height 35
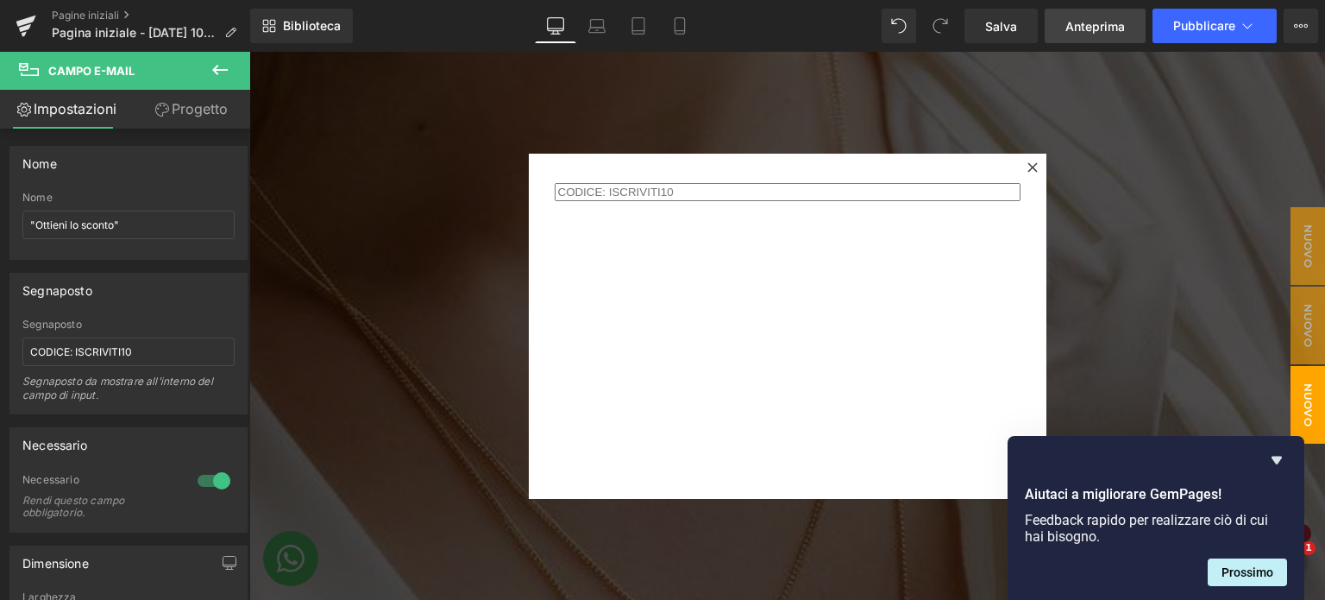
click at [1098, 23] on font "Anteprima" at bounding box center [1096, 26] width 60 height 15
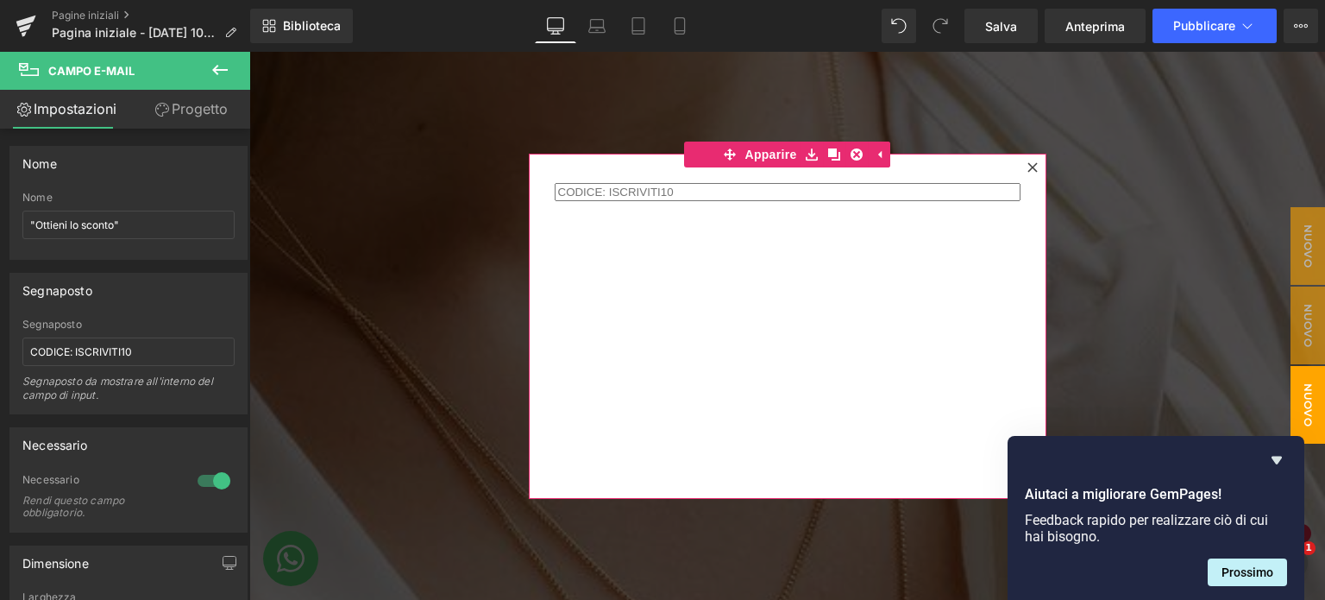
click at [787, 268] on div "Campo e-mail" at bounding box center [788, 326] width 518 height 345
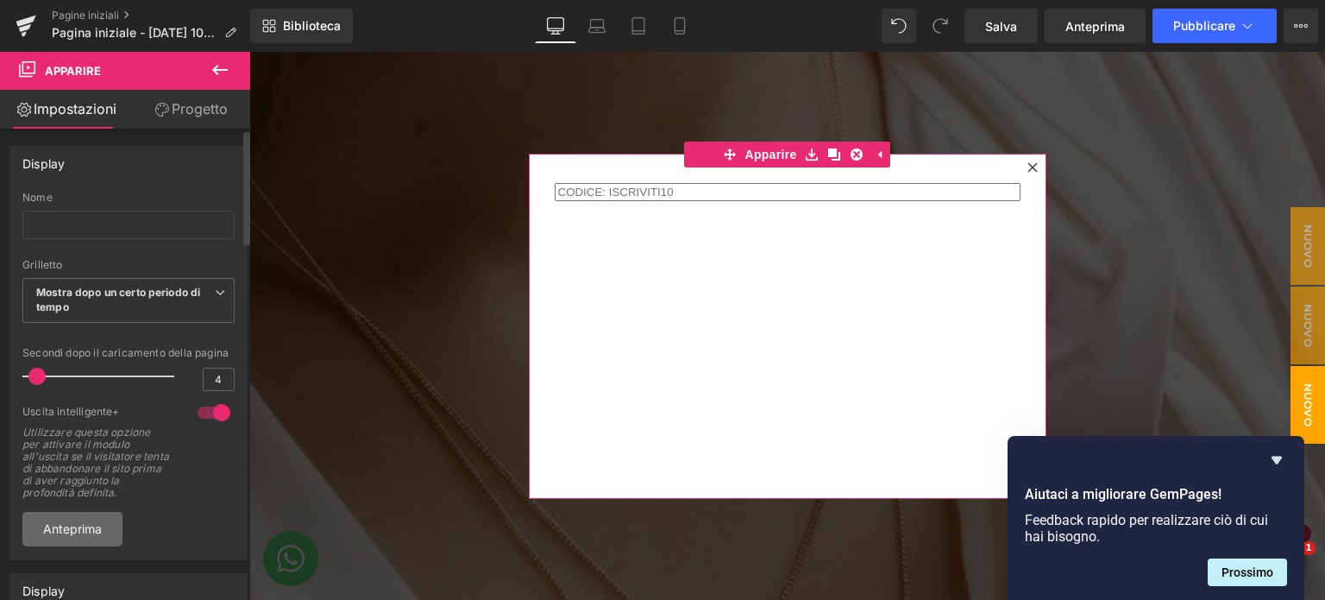
click at [94, 536] on font "Anteprima" at bounding box center [72, 528] width 59 height 15
click at [652, 330] on div "Campo e-mail" at bounding box center [788, 326] width 518 height 345
click at [207, 116] on font "Progetto" at bounding box center [200, 108] width 56 height 17
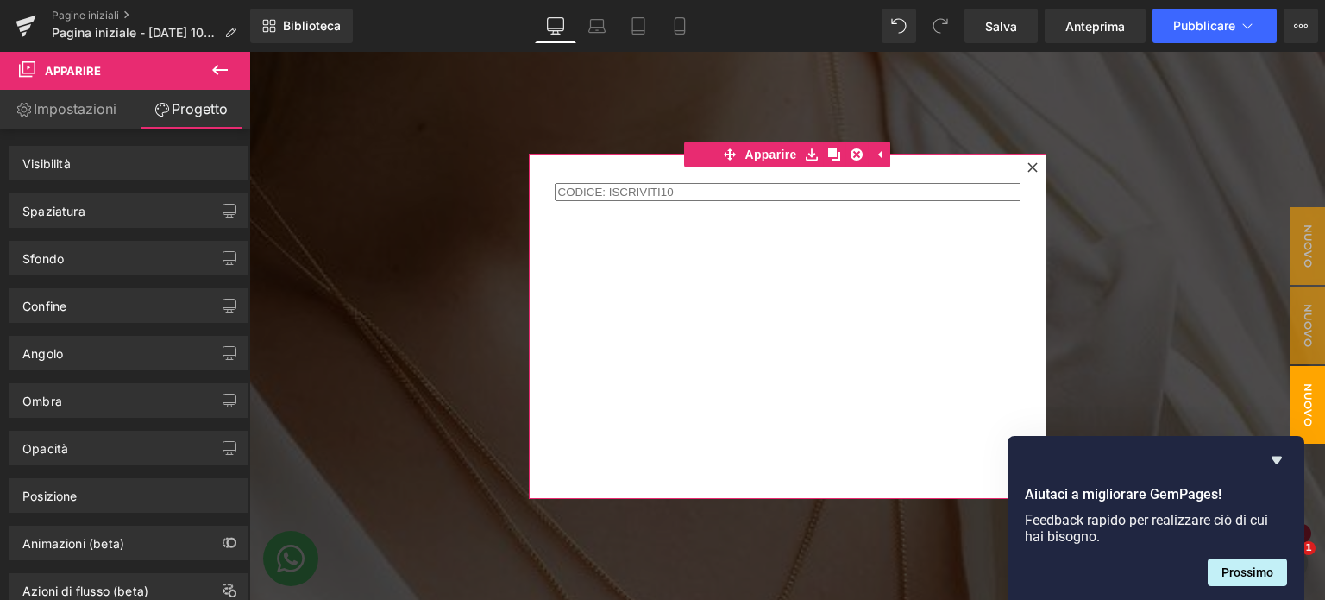
click at [101, 113] on font "Impostazioni" at bounding box center [75, 108] width 83 height 17
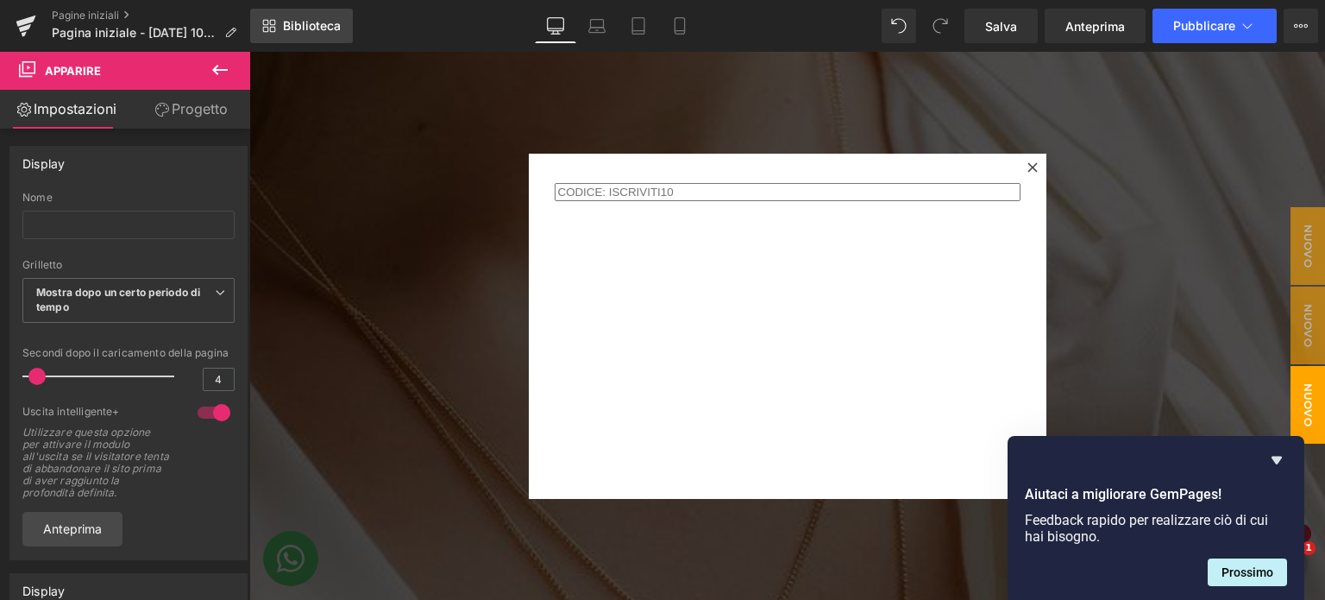
click at [304, 31] on font "Biblioteca" at bounding box center [312, 25] width 58 height 15
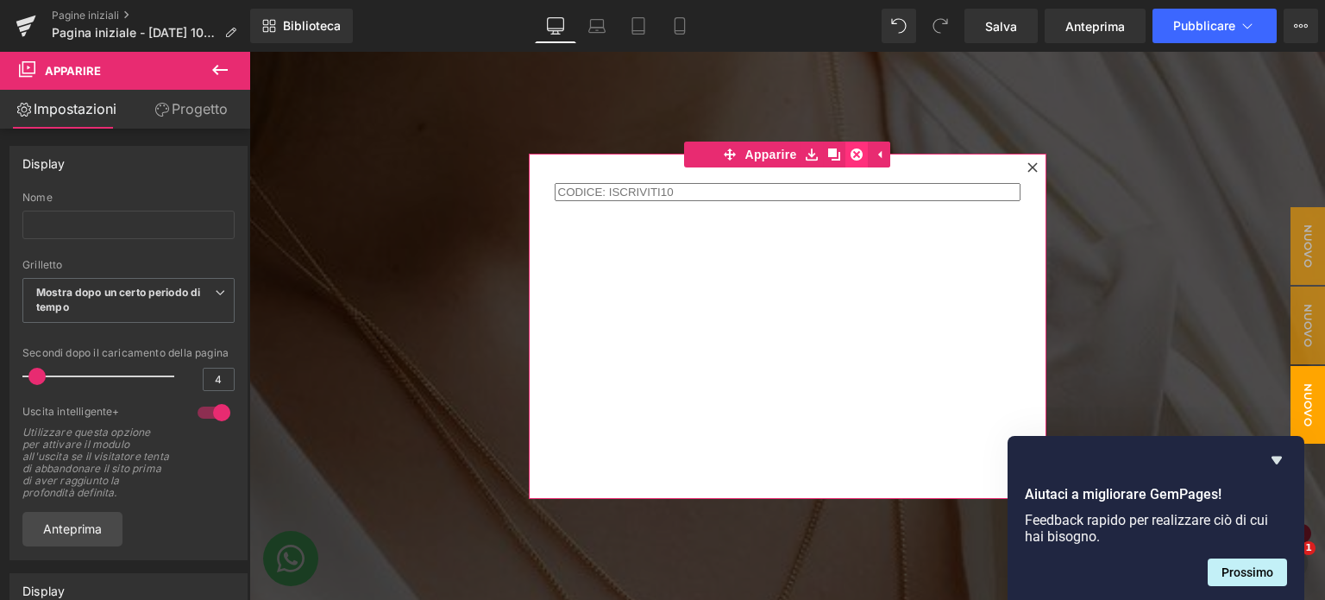
click at [852, 154] on icon at bounding box center [857, 154] width 12 height 12
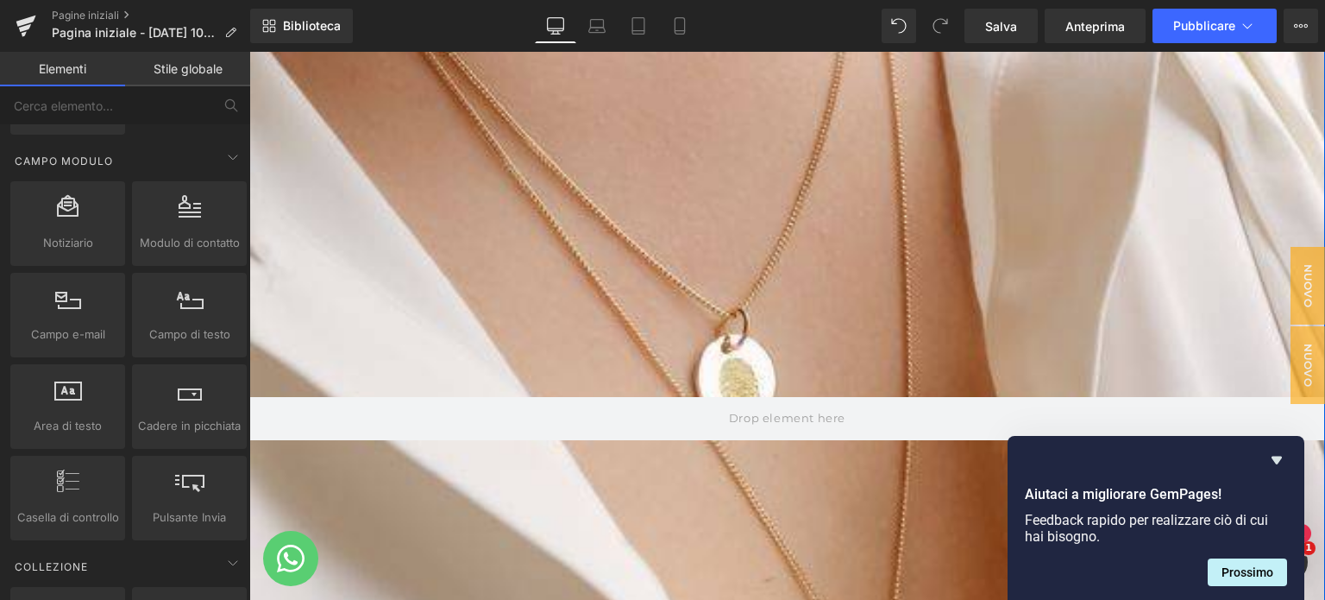
scroll to position [662, 0]
click at [402, 373] on div at bounding box center [787, 417] width 1076 height 1557
